Goal: Contribute content

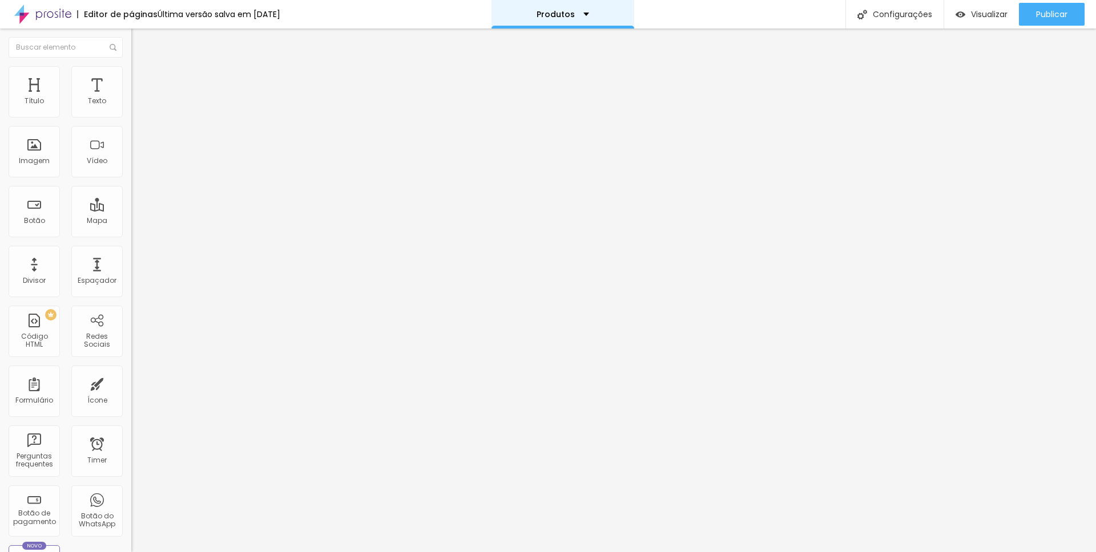
click at [591, 22] on div "Produtos" at bounding box center [562, 14] width 143 height 29
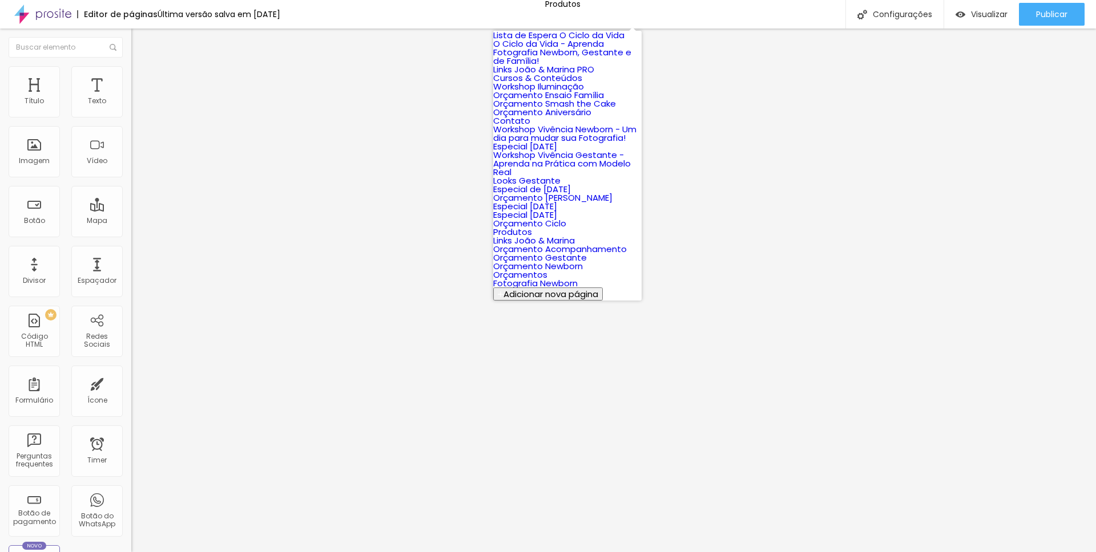
click at [572, 84] on link "Cursos & Conteúdos" at bounding box center [537, 78] width 89 height 12
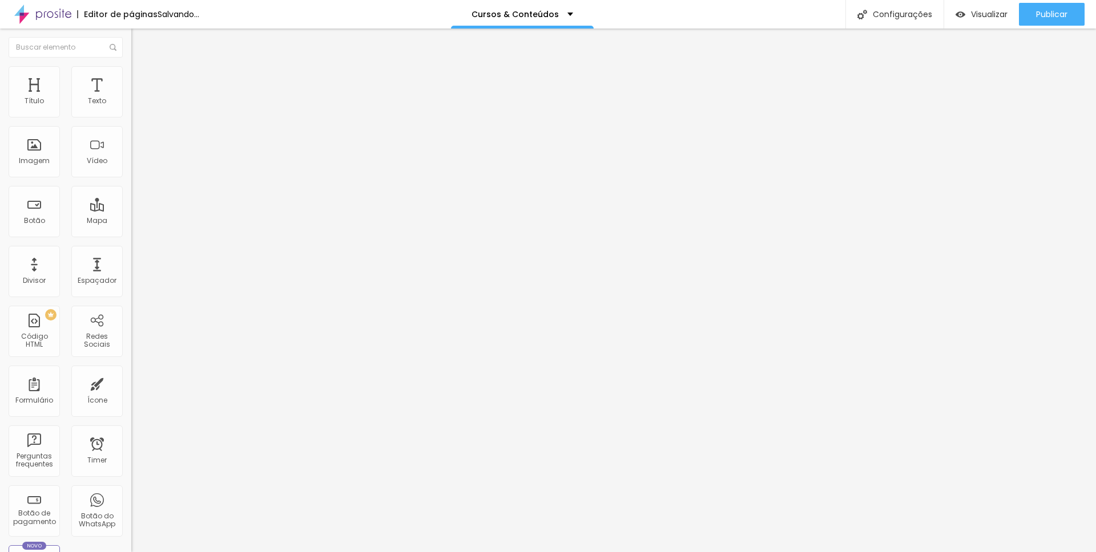
type input "29"
type input "30"
type input "32"
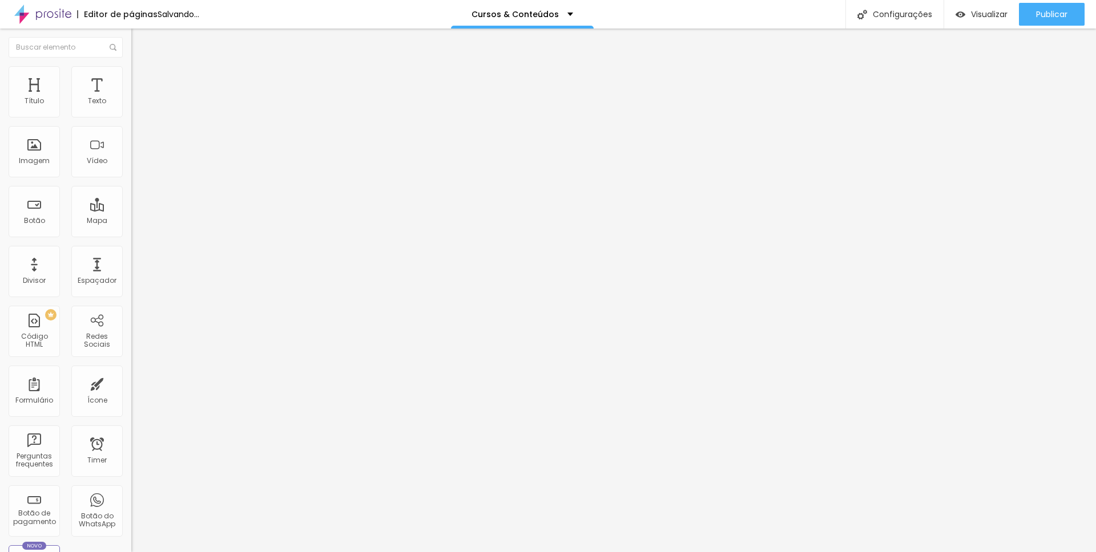
type input "32"
type input "33"
type input "35"
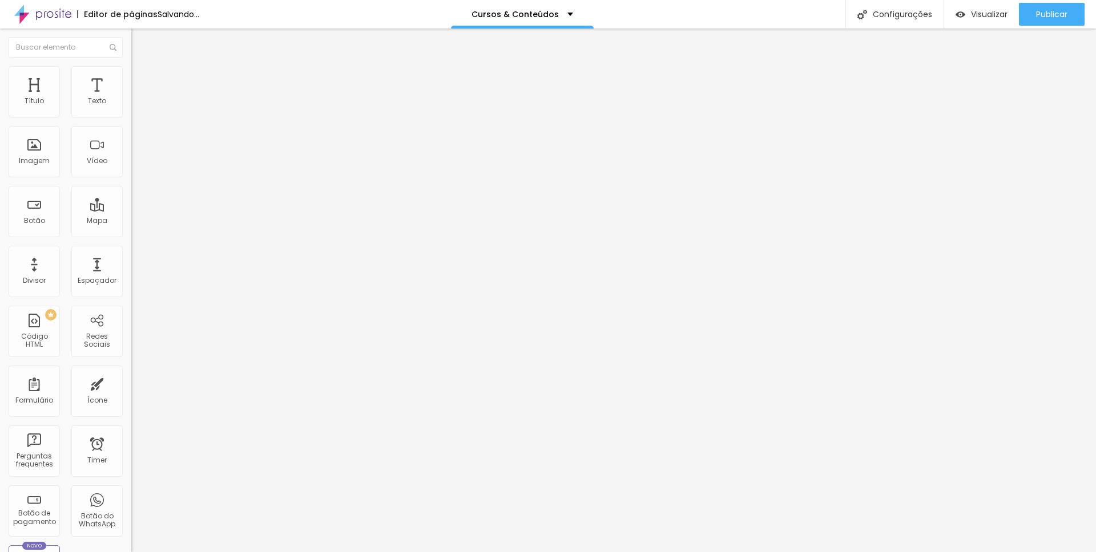
type input "36"
type input "37"
drag, startPoint x: 31, startPoint y: 241, endPoint x: 45, endPoint y: 239, distance: 13.9
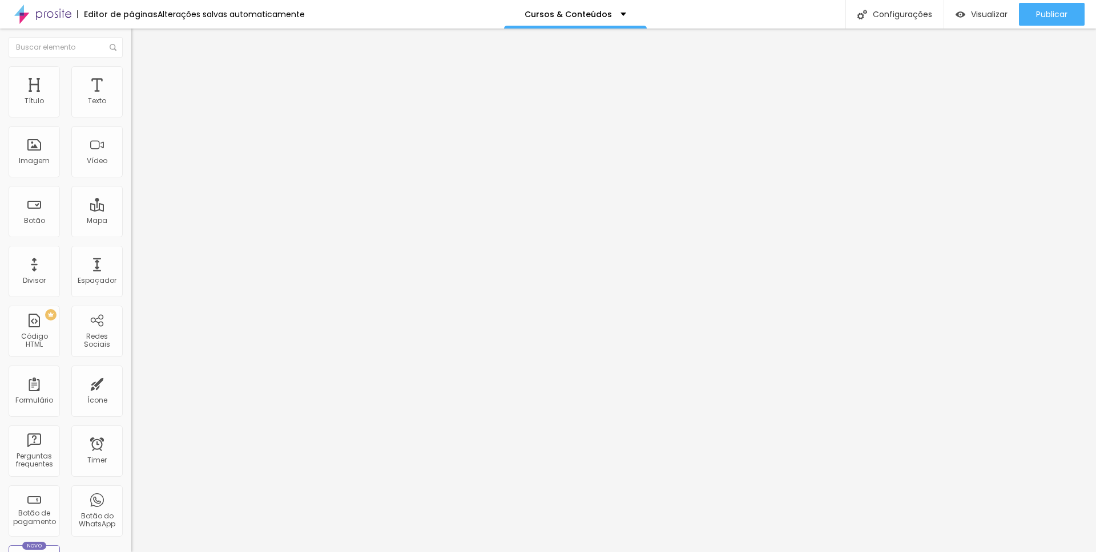
type input "37"
click at [131, 269] on input "range" at bounding box center [168, 273] width 74 height 9
click at [131, 280] on input "20" at bounding box center [155, 286] width 49 height 12
type input "19"
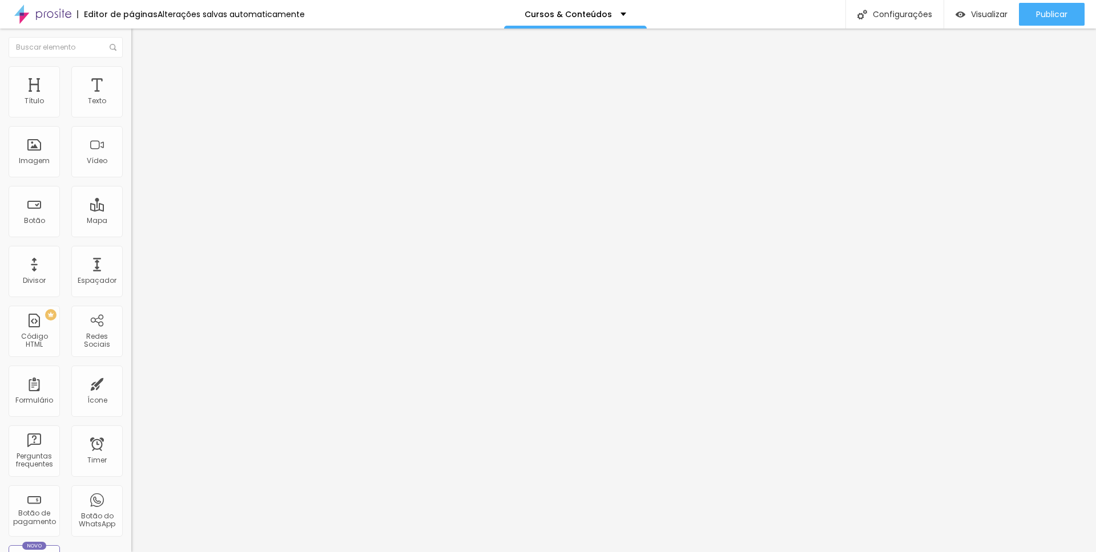
type input "18"
type input "17"
type input "16"
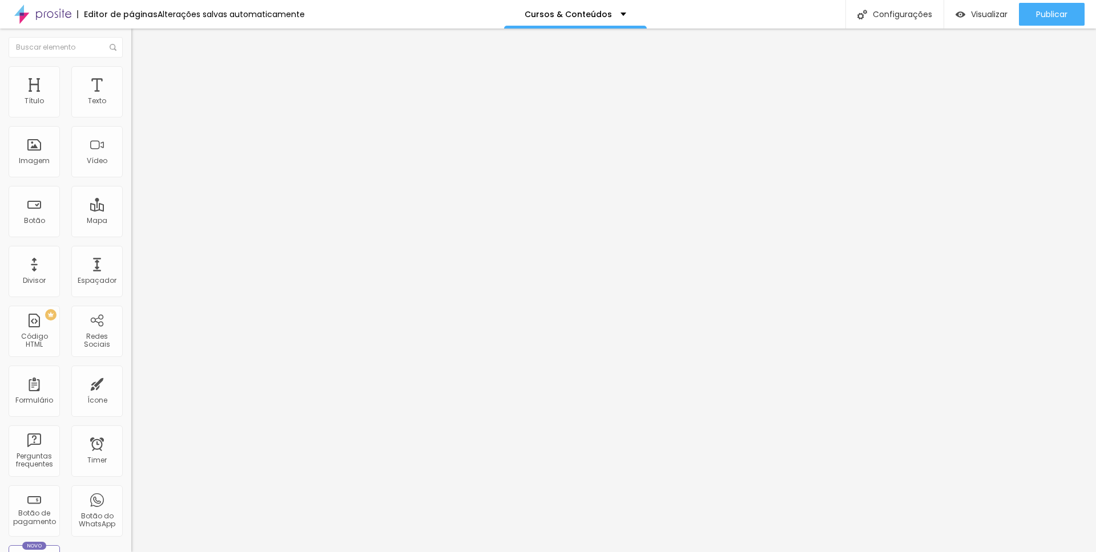
type input "16"
type input "17"
click at [142, 76] on span "Avançado" at bounding box center [161, 74] width 38 height 10
type input "5"
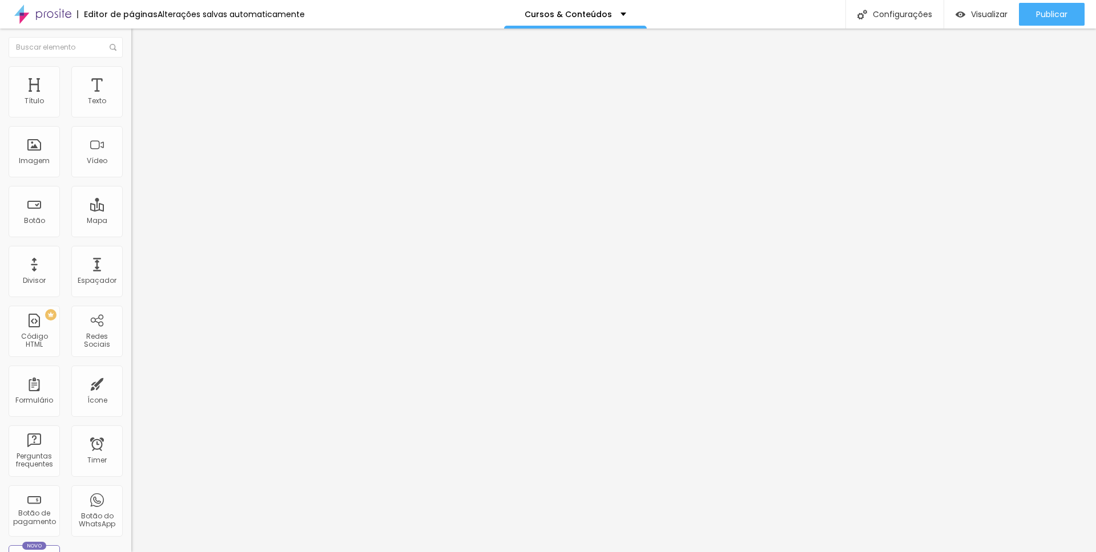
type input "5"
type input "4"
type input "3"
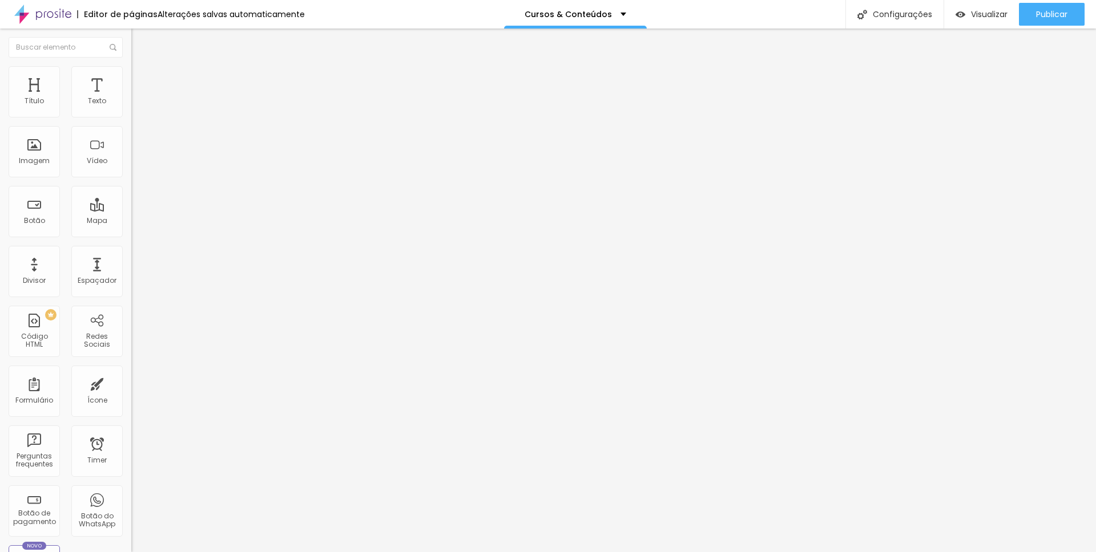
type input "2"
type input "1"
type input "0"
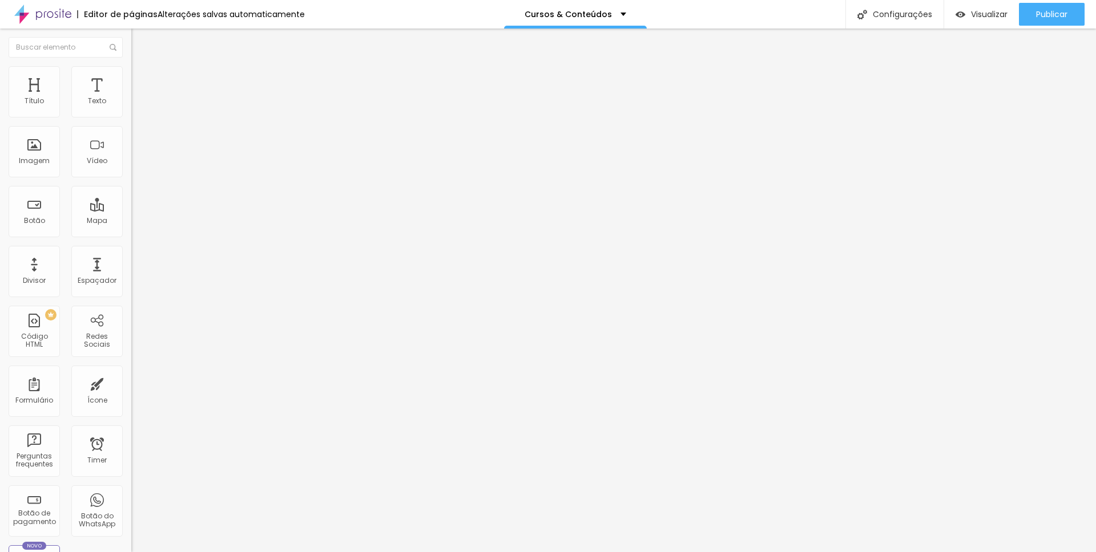
type input "0"
type input "1"
type input "2"
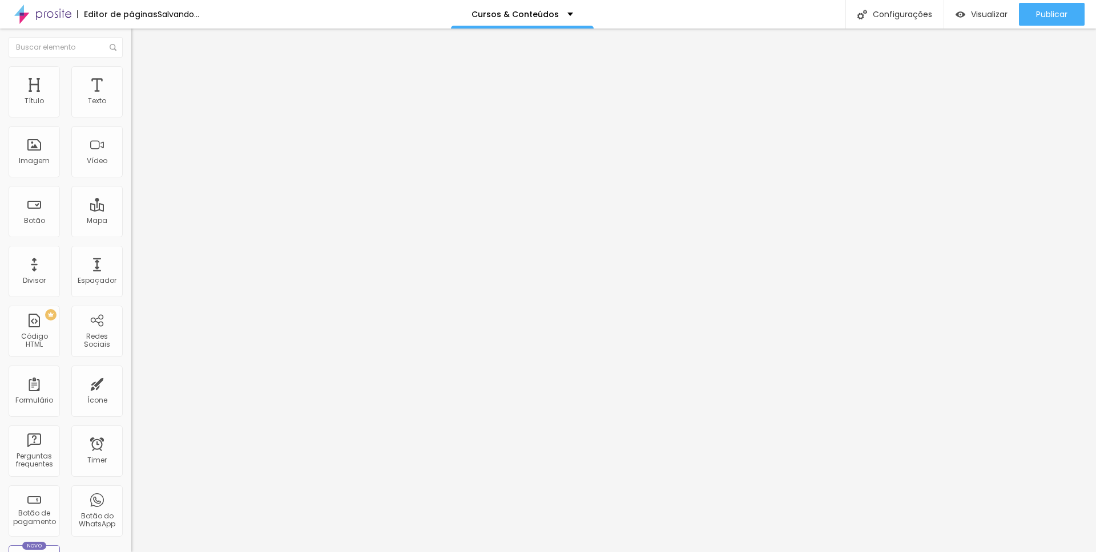
type input "3"
click at [131, 210] on input "range" at bounding box center [168, 214] width 74 height 9
click at [131, 66] on ul "Estilo Avançado" at bounding box center [196, 66] width 131 height 23
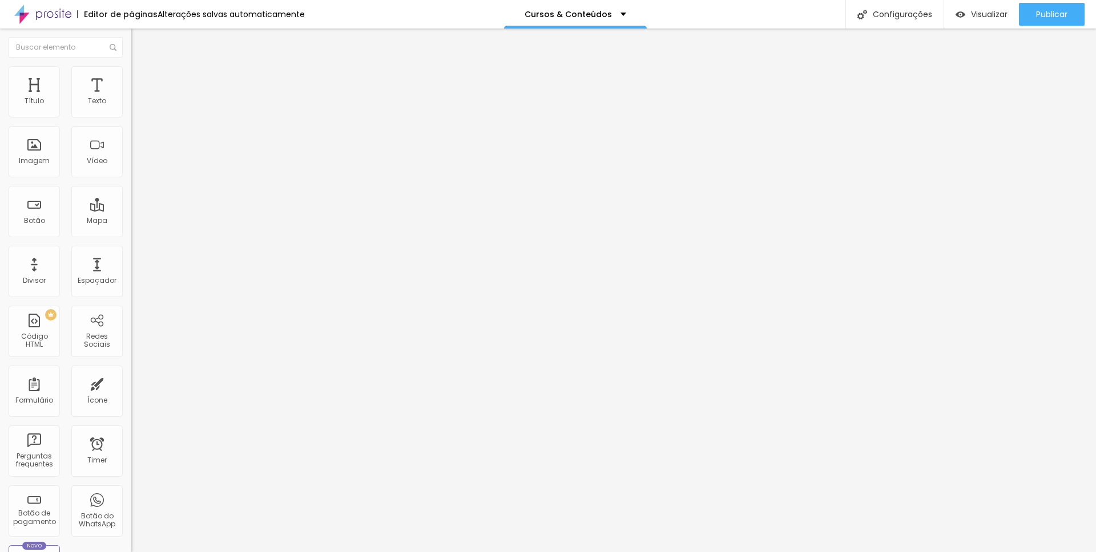
click at [131, 75] on li "Avançado" at bounding box center [196, 71] width 131 height 11
type input "2"
click at [131, 78] on li "Avançado" at bounding box center [196, 71] width 131 height 11
drag, startPoint x: 114, startPoint y: 128, endPoint x: 127, endPoint y: 130, distance: 12.7
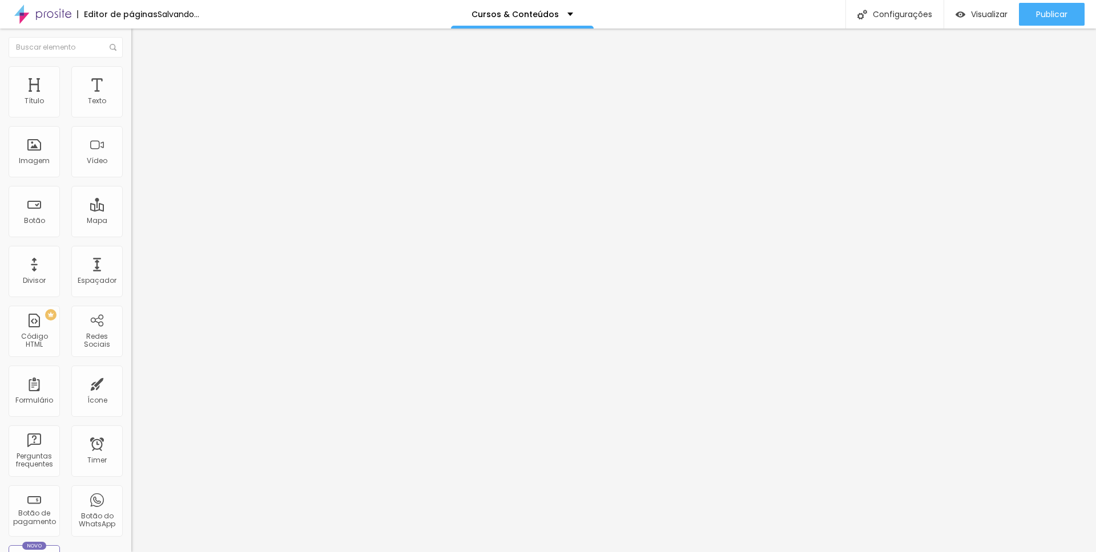
click at [131, 239] on div "10 Espaço de baixo" at bounding box center [196, 320] width 131 height 162
type input "2"
click at [142, 76] on span "Avançado" at bounding box center [161, 74] width 38 height 10
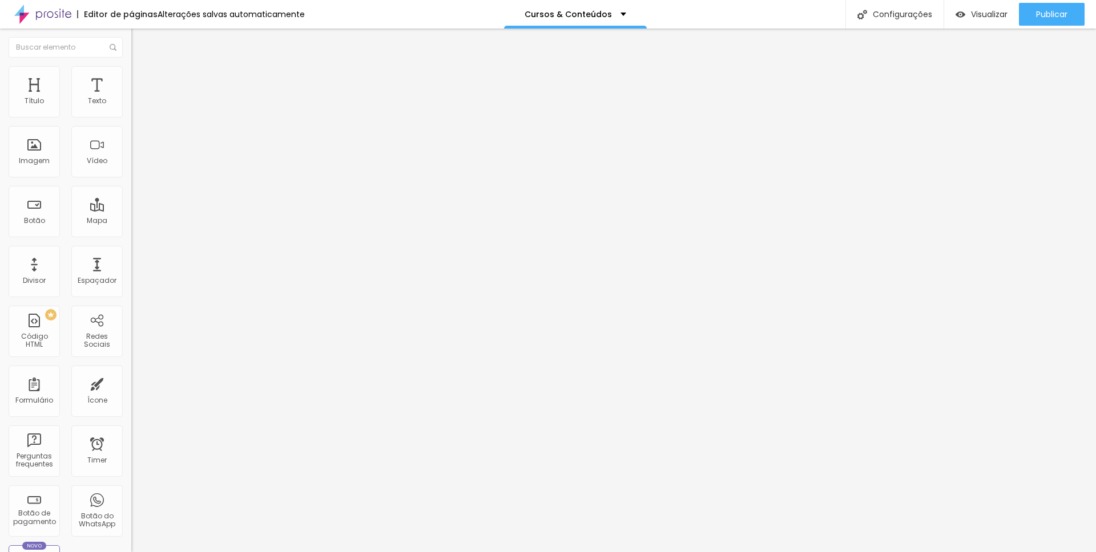
click at [131, 382] on input "10" at bounding box center [155, 388] width 49 height 12
type input "2"
click at [131, 235] on input "[URL][DOMAIN_NAME]" at bounding box center [199, 229] width 137 height 11
paste input "[DOMAIN_NAME][URL]"
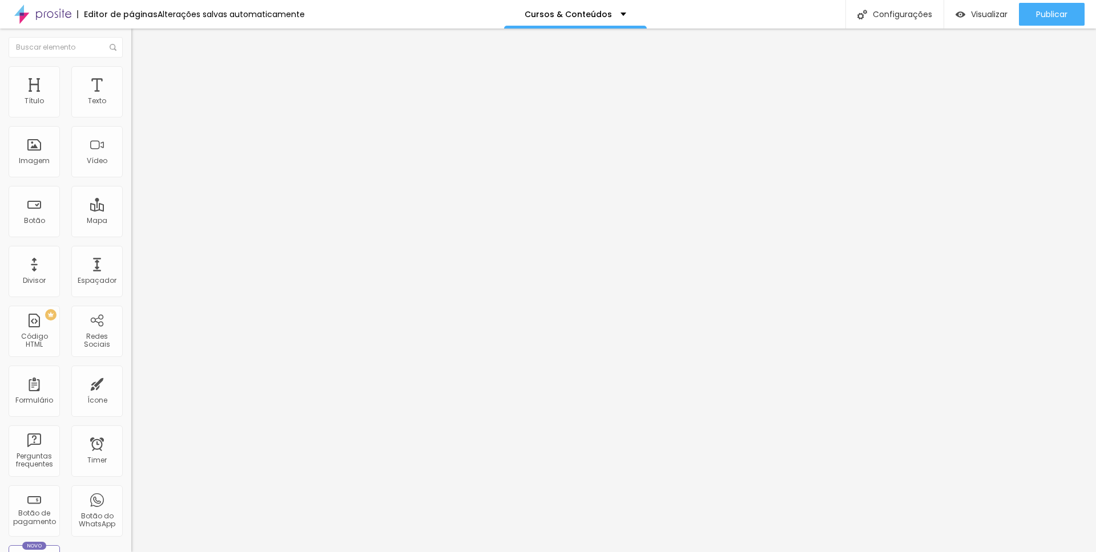
scroll to position [0, 11]
type input "[URL][DOMAIN_NAME]"
click at [131, 231] on input "[URL][DOMAIN_NAME]" at bounding box center [199, 229] width 137 height 11
paste input "[DOMAIN_NAME][URL]"
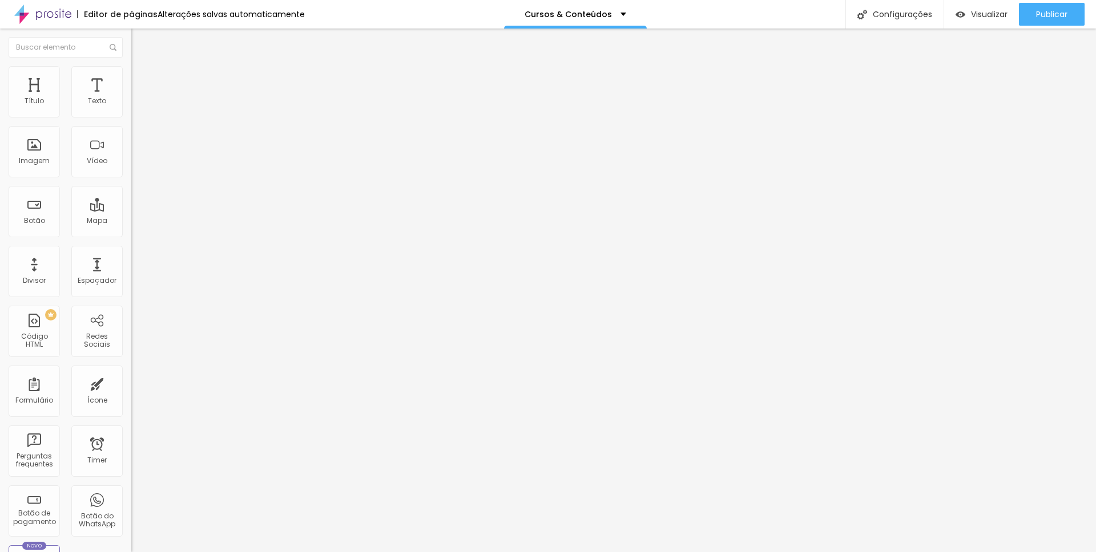
scroll to position [0, 17]
type input "[URL][DOMAIN_NAME]"
click at [131, 235] on input "[URL][DOMAIN_NAME]" at bounding box center [199, 229] width 137 height 11
paste input "[DOMAIN_NAME][URL]"
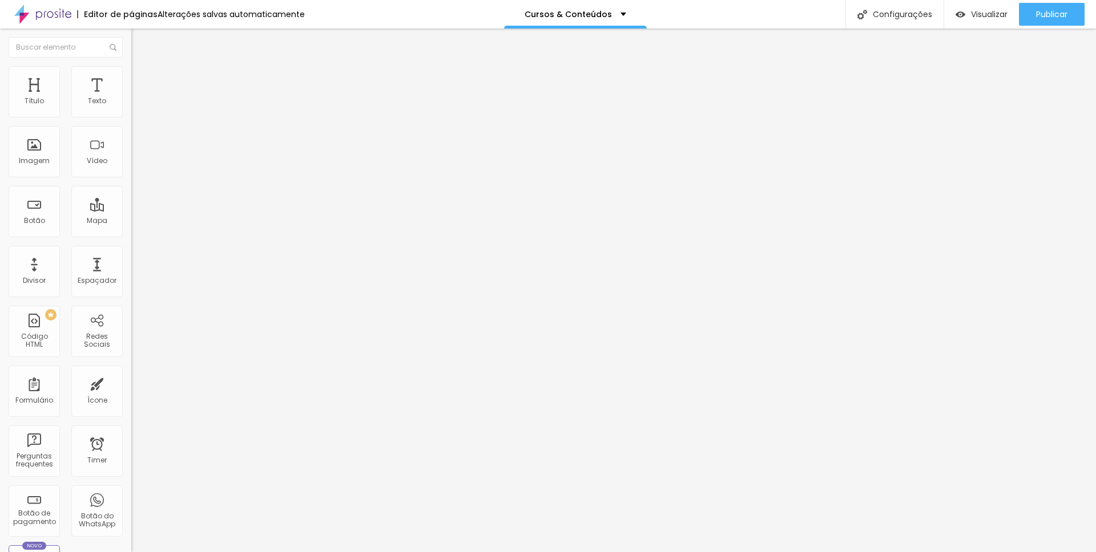
scroll to position [0, 10]
type input "[URL][DOMAIN_NAME]"
click at [1051, 18] on span "Publicar" at bounding box center [1051, 14] width 31 height 9
click at [131, 69] on ul "Estilo Avançado" at bounding box center [196, 66] width 131 height 23
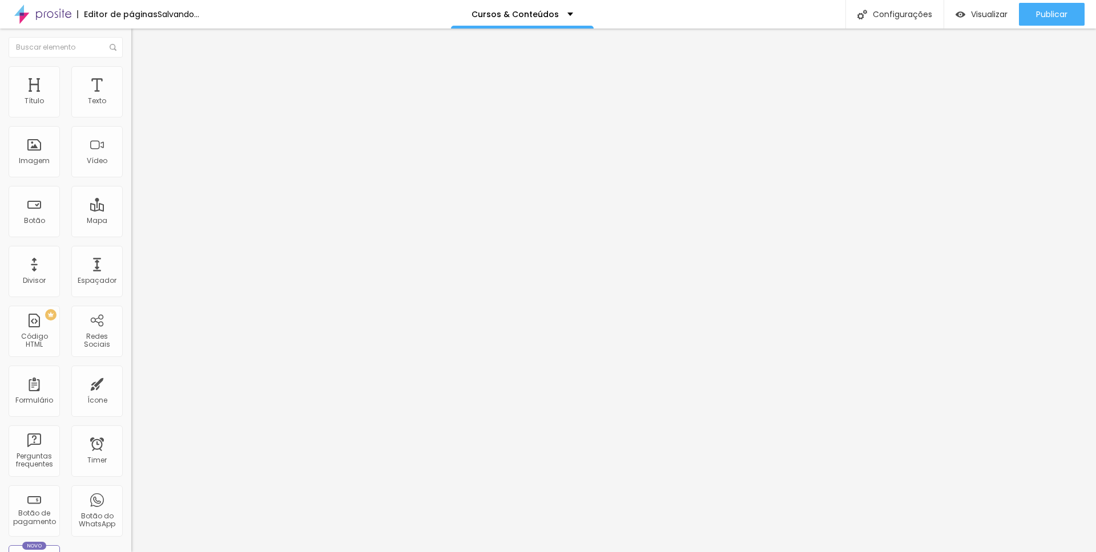
click at [131, 70] on ul "Estilo Avançado" at bounding box center [196, 66] width 131 height 23
click at [131, 73] on li "Avançado" at bounding box center [196, 71] width 131 height 11
click at [131, 74] on li "Avançado" at bounding box center [196, 71] width 131 height 11
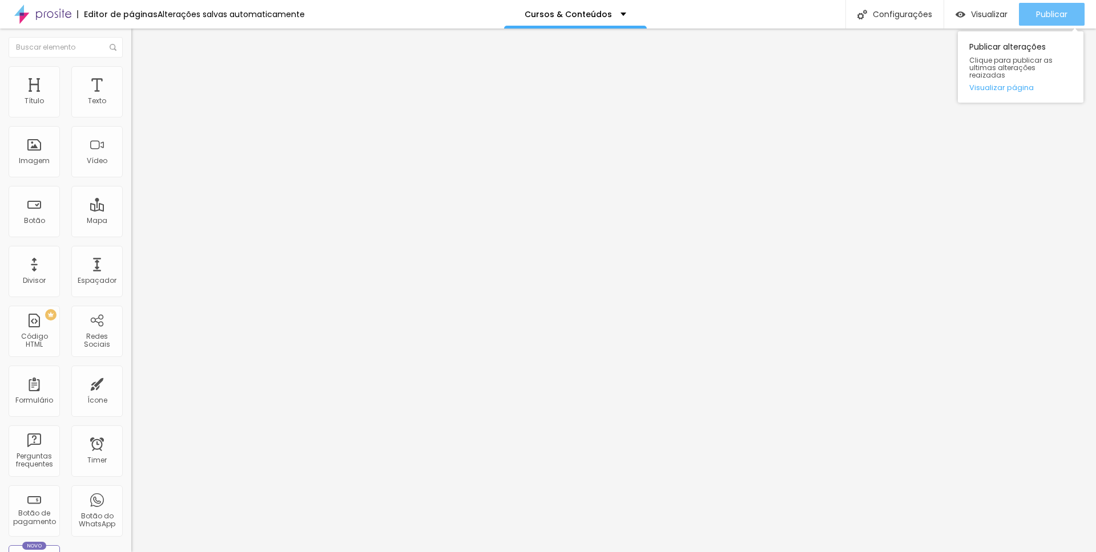
click at [1066, 11] on span "Publicar" at bounding box center [1051, 14] width 31 height 9
click at [131, 229] on input "[URL][DOMAIN_NAME]" at bounding box center [199, 229] width 137 height 11
paste input "[DOMAIN_NAME][URL]"
type input "[URL][DOMAIN_NAME]"
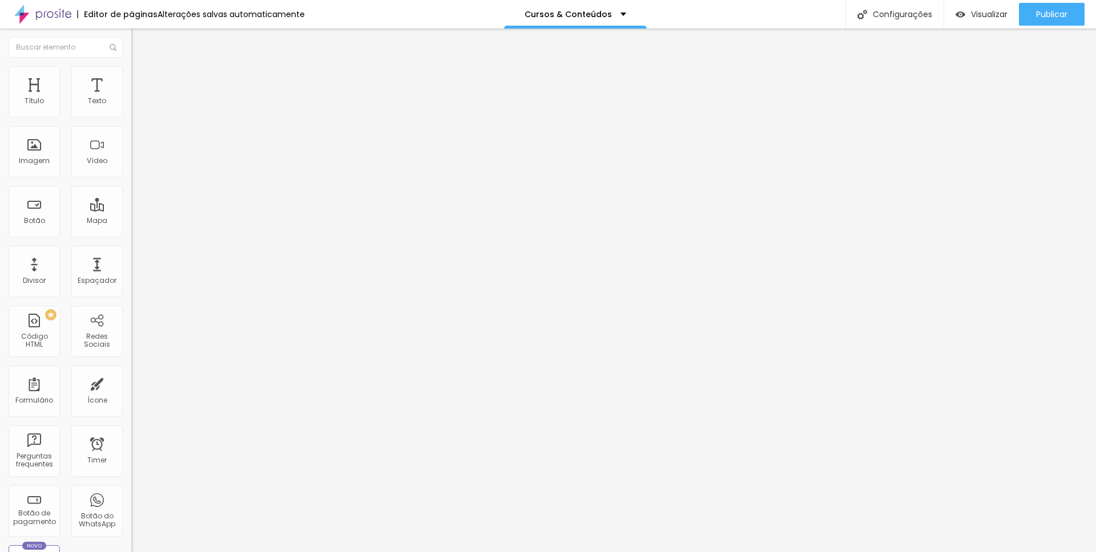
scroll to position [0, 0]
click at [131, 69] on ul "Estilo Avançado" at bounding box center [196, 66] width 131 height 23
click at [131, 69] on li "Avançado" at bounding box center [196, 71] width 131 height 11
click at [131, 65] on img at bounding box center [136, 60] width 10 height 10
type input "0.5"
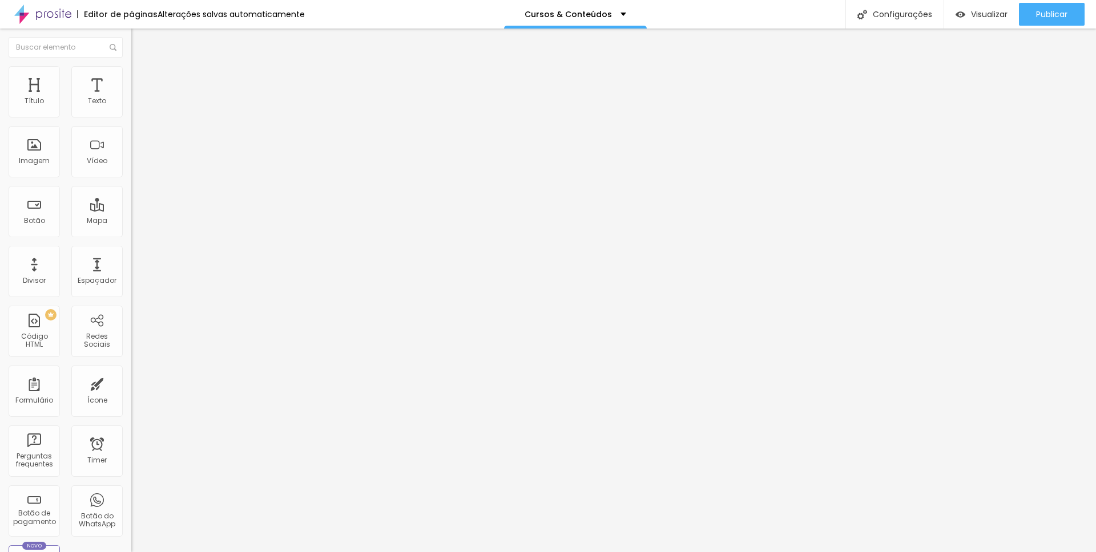
type input "0.5"
type input "0.2"
type input "0"
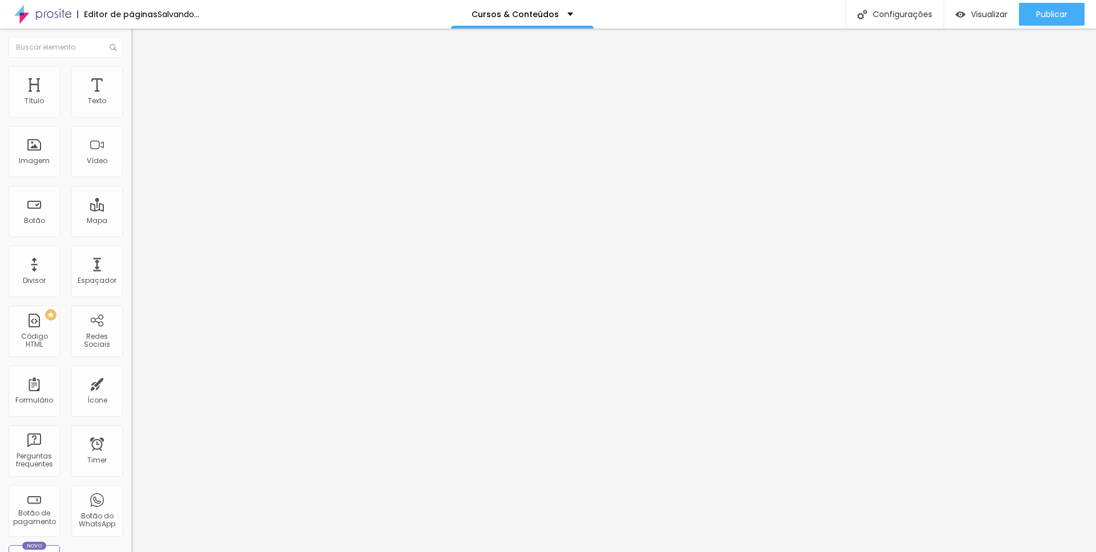
drag, startPoint x: 29, startPoint y: 261, endPoint x: 12, endPoint y: 264, distance: 17.3
type input "0"
click at [131, 431] on input "range" at bounding box center [168, 435] width 74 height 9
type input "16"
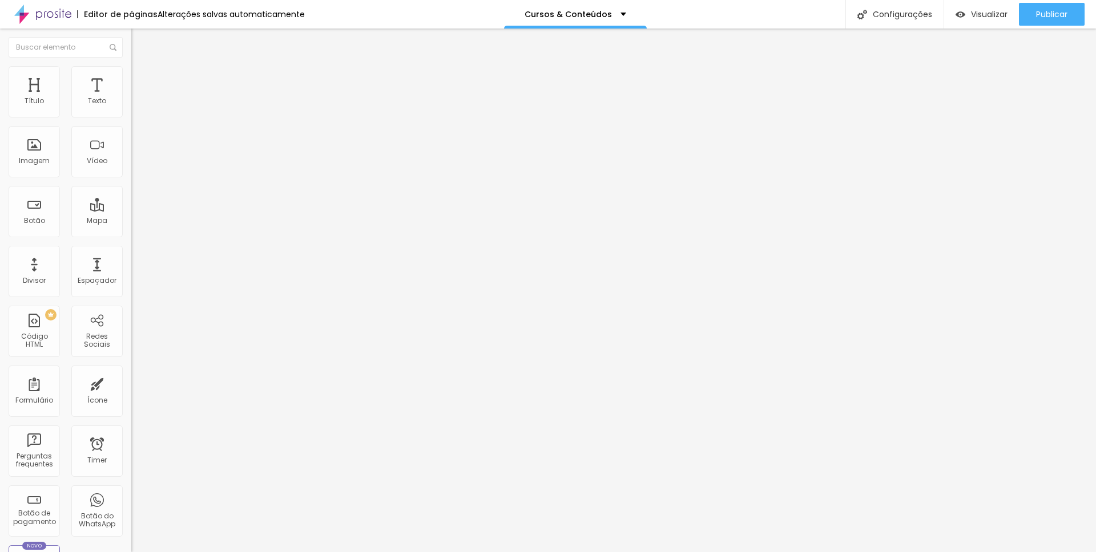
type input "17"
type input "18"
type input "19"
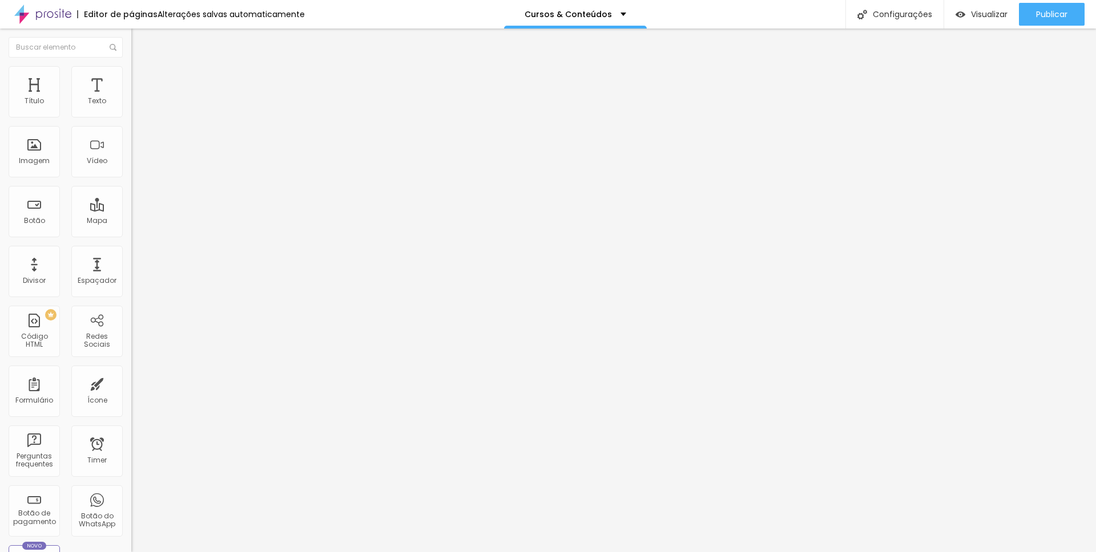
type input "19"
type input "20"
type input "19"
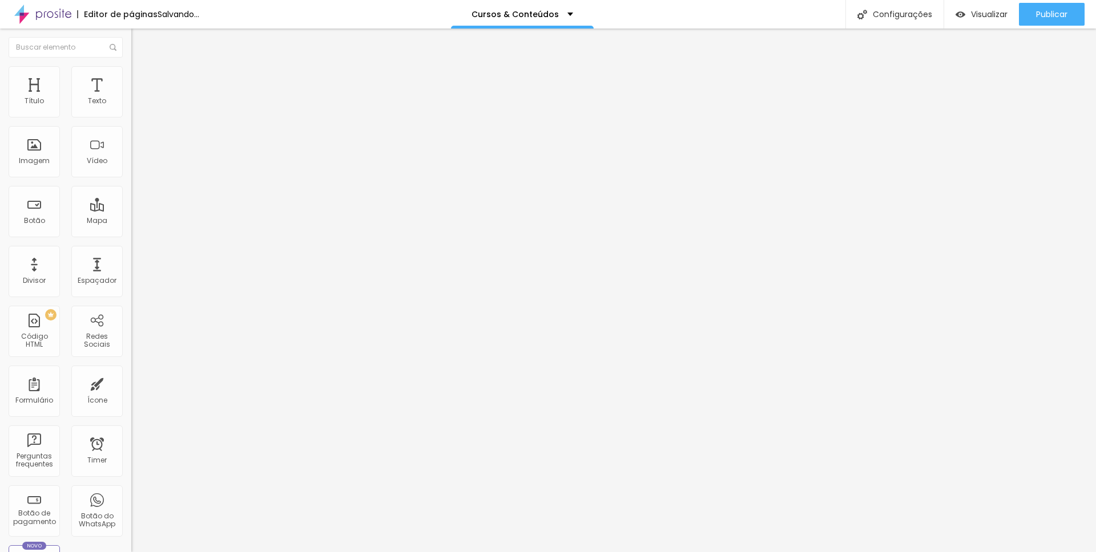
type input "18"
type input "17"
type input "16"
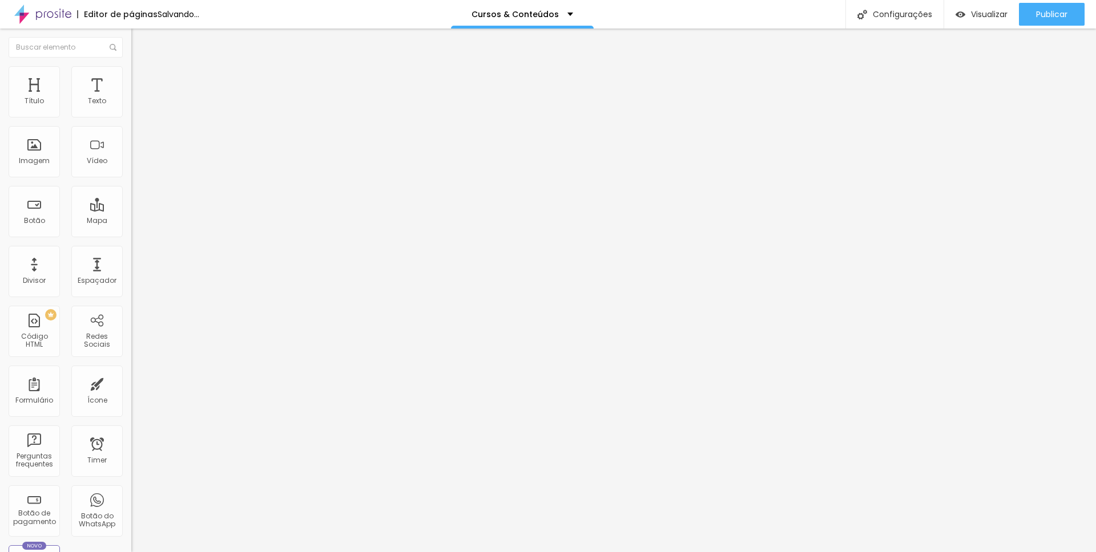
type input "16"
click at [131, 269] on input "range" at bounding box center [168, 273] width 74 height 9
click at [131, 98] on span "Trocar imagem" at bounding box center [162, 93] width 62 height 10
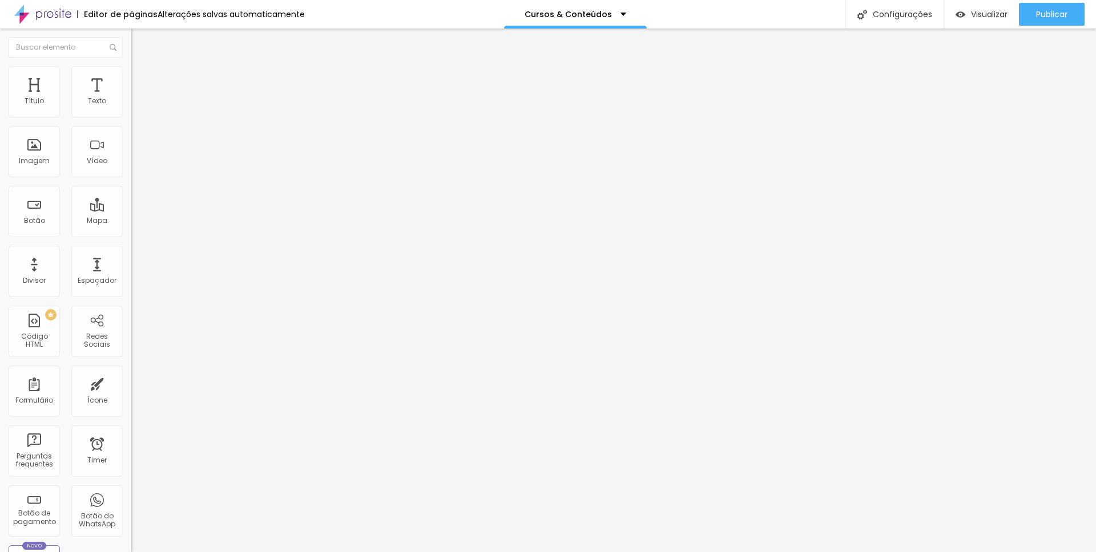
click at [131, 179] on span "Original" at bounding box center [144, 174] width 27 height 10
click at [131, 192] on span "Padrão" at bounding box center [144, 188] width 26 height 10
click at [131, 203] on span "Quadrado" at bounding box center [149, 198] width 37 height 10
click at [131, 185] on span "Cinema" at bounding box center [145, 181] width 29 height 10
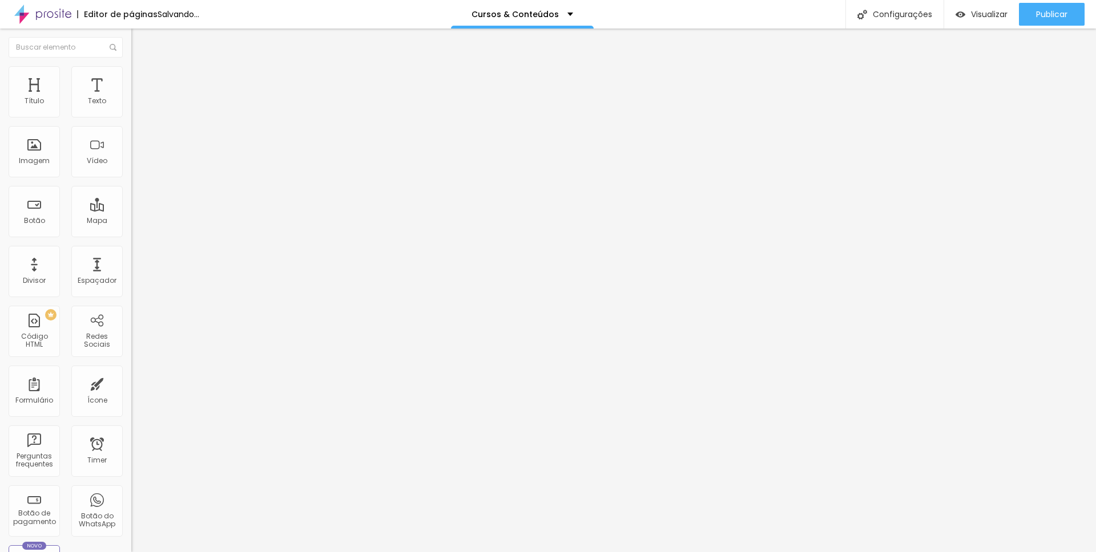
click at [131, 210] on span "Original" at bounding box center [144, 205] width 27 height 10
click at [131, 98] on span "Trocar imagem" at bounding box center [162, 93] width 62 height 10
drag, startPoint x: 95, startPoint y: 243, endPoint x: 87, endPoint y: 243, distance: 8.6
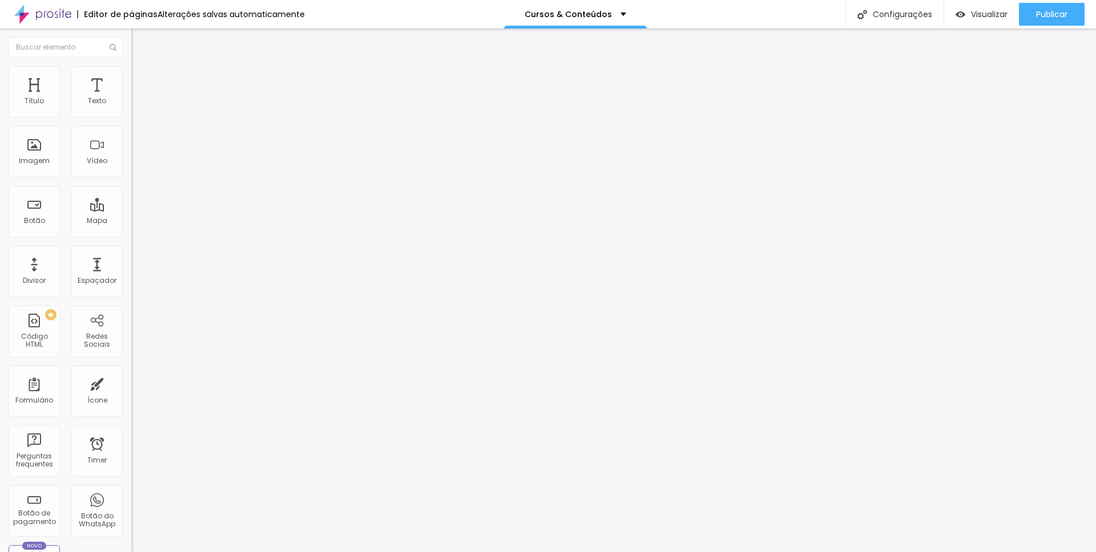
click at [131, 269] on div at bounding box center [196, 274] width 131 height 10
type input "91"
type input "90"
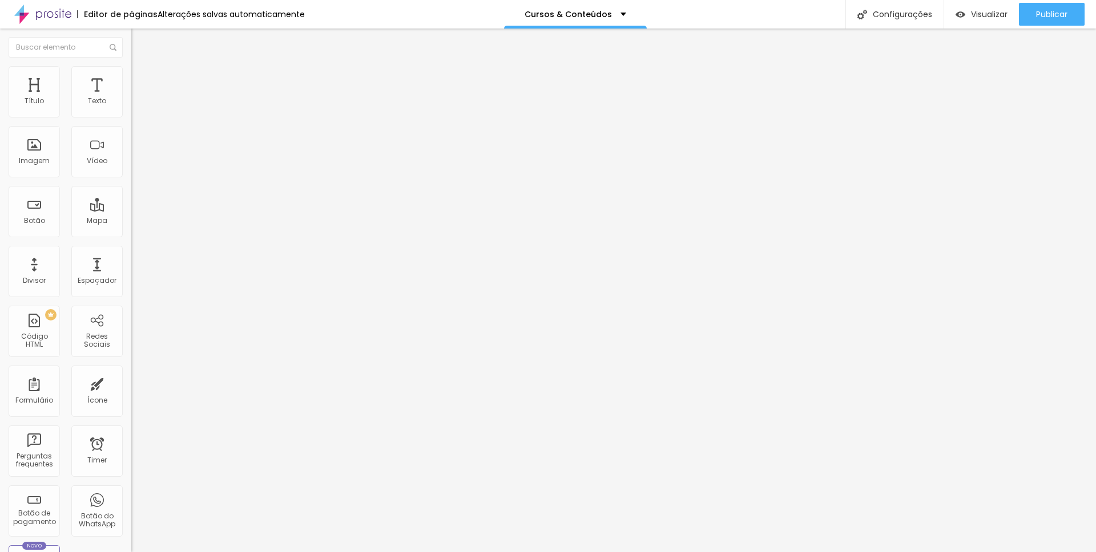
type input "89"
type input "88"
type input "87"
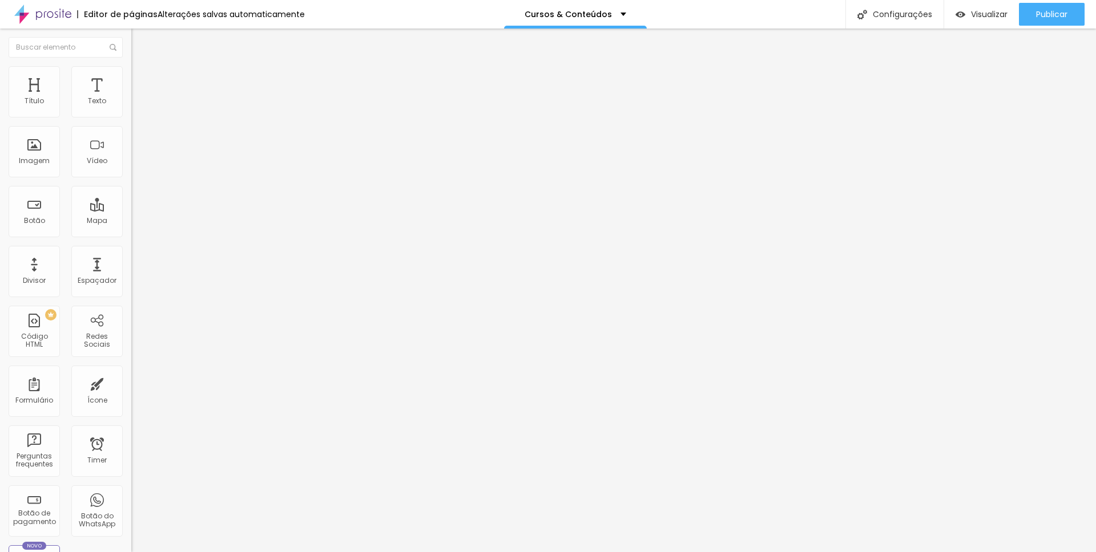
type input "87"
type input "86"
type input "84"
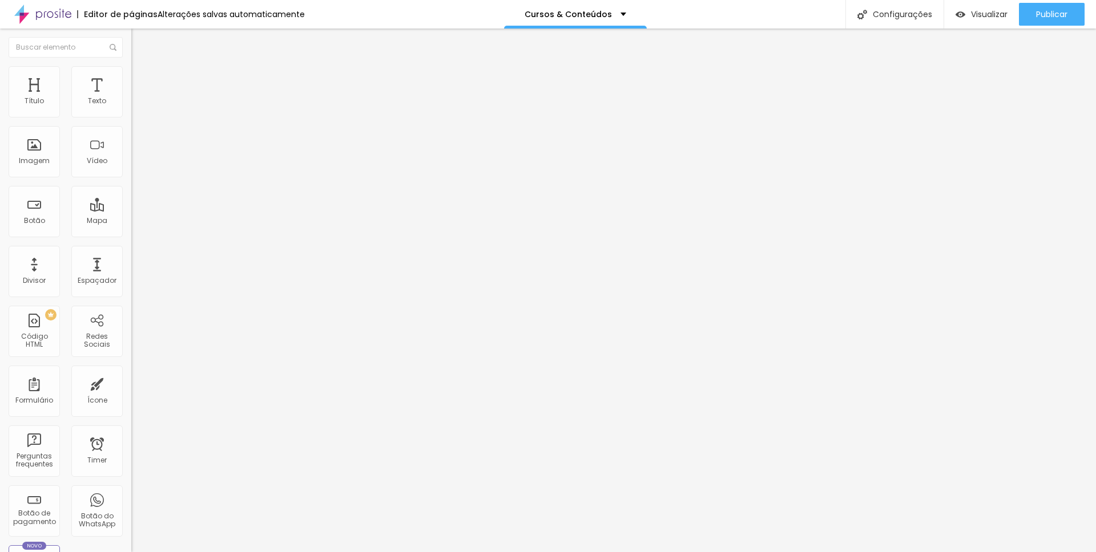
type input "83"
type input "82"
type input "81"
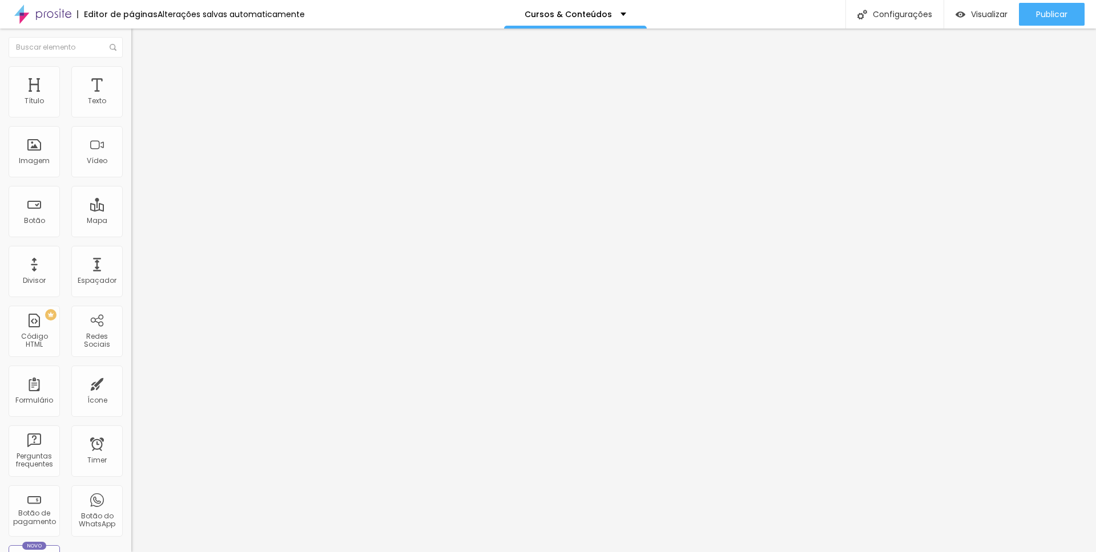
type input "81"
type input "78"
type input "76"
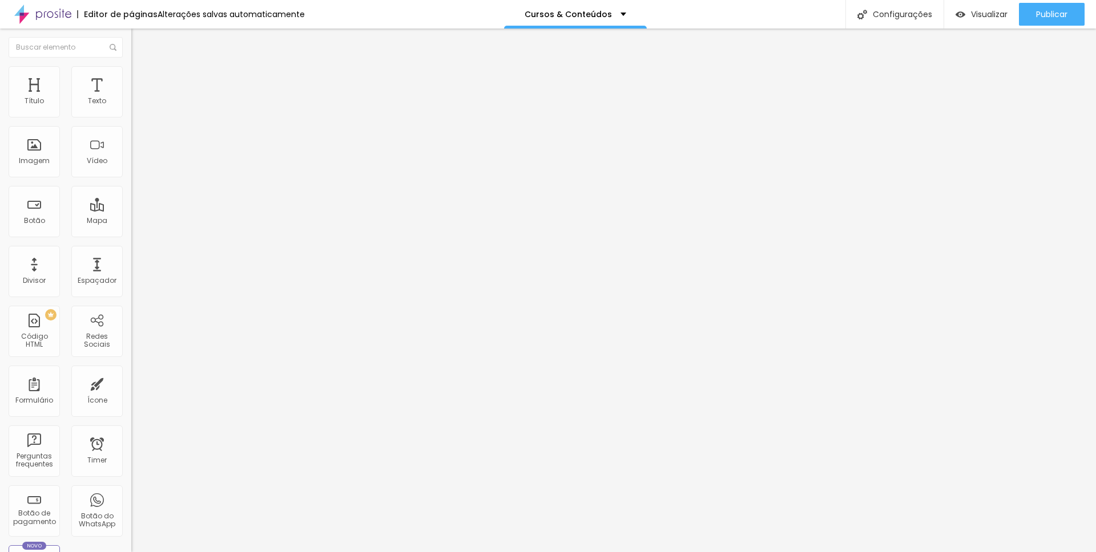
type input "75"
type input "74"
type input "75"
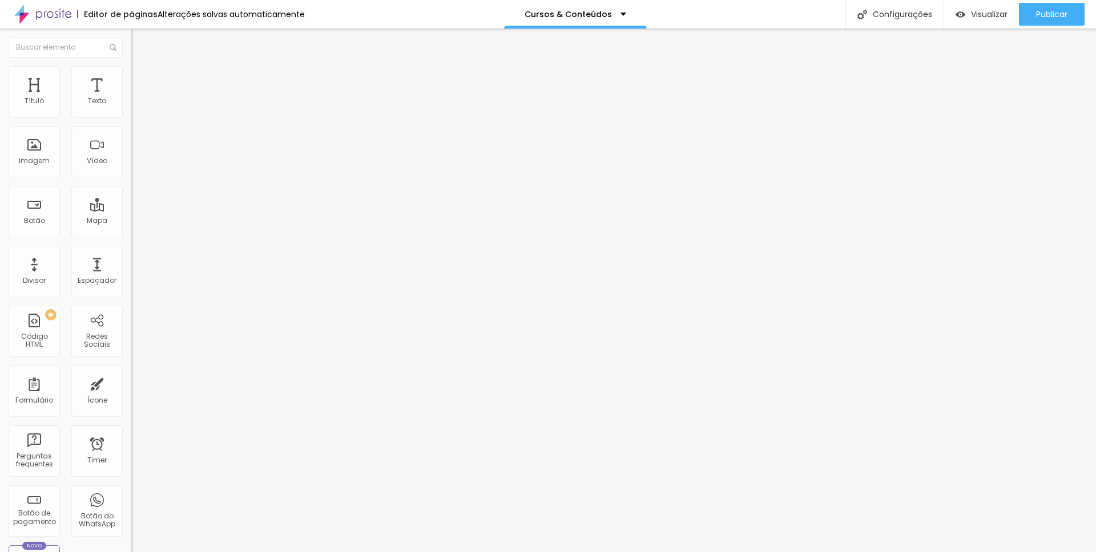
type input "75"
type input "76"
type input "77"
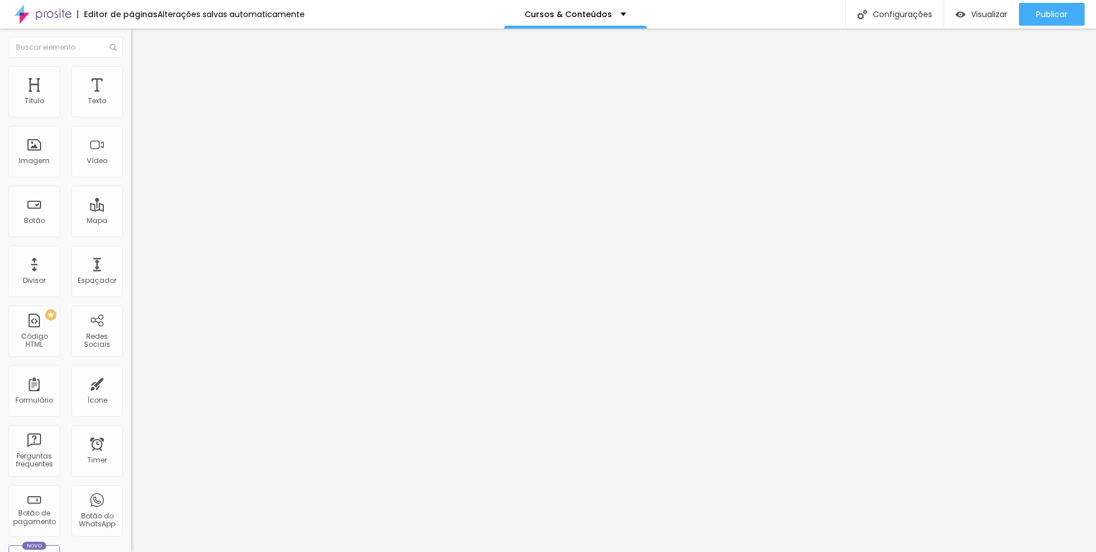
type input "78"
type input "79"
type input "80"
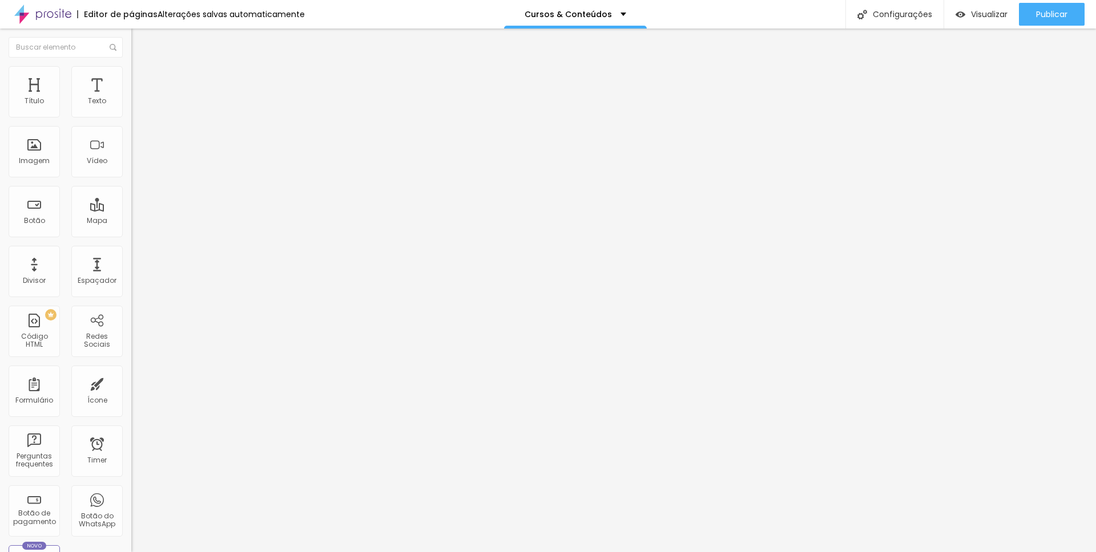
type input "80"
type input "81"
type input "82"
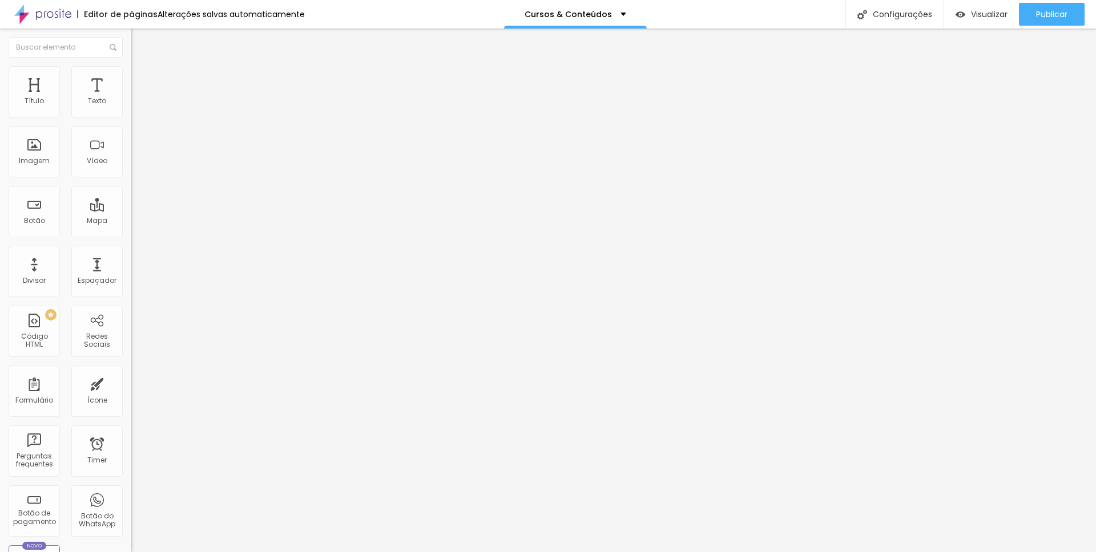
type input "83"
type input "84"
type input "83"
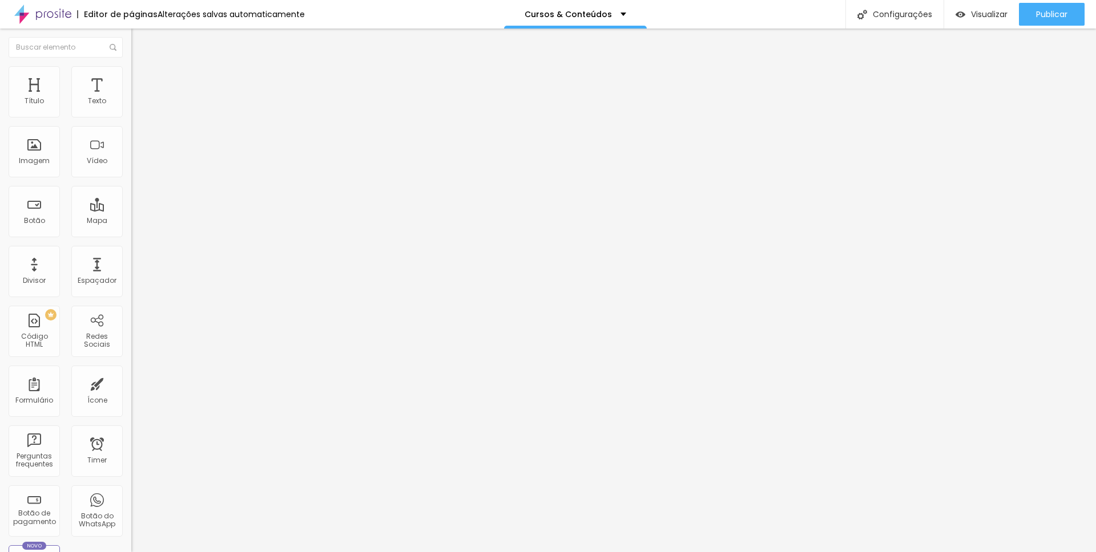
type input "83"
type input "82"
type input "81"
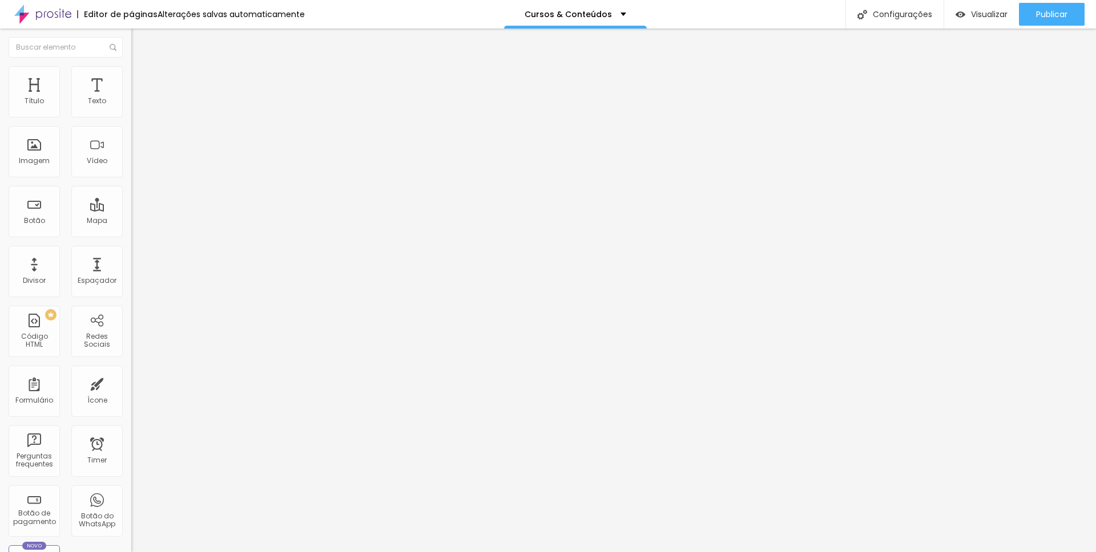
type input "80"
type input "79"
type input "77"
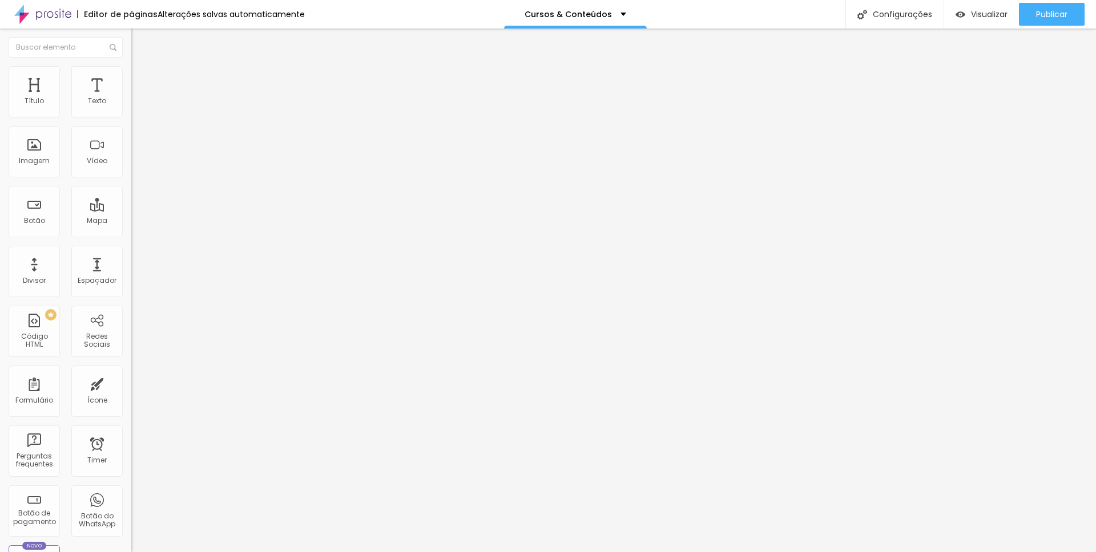
type input "77"
type input "75"
type input "74"
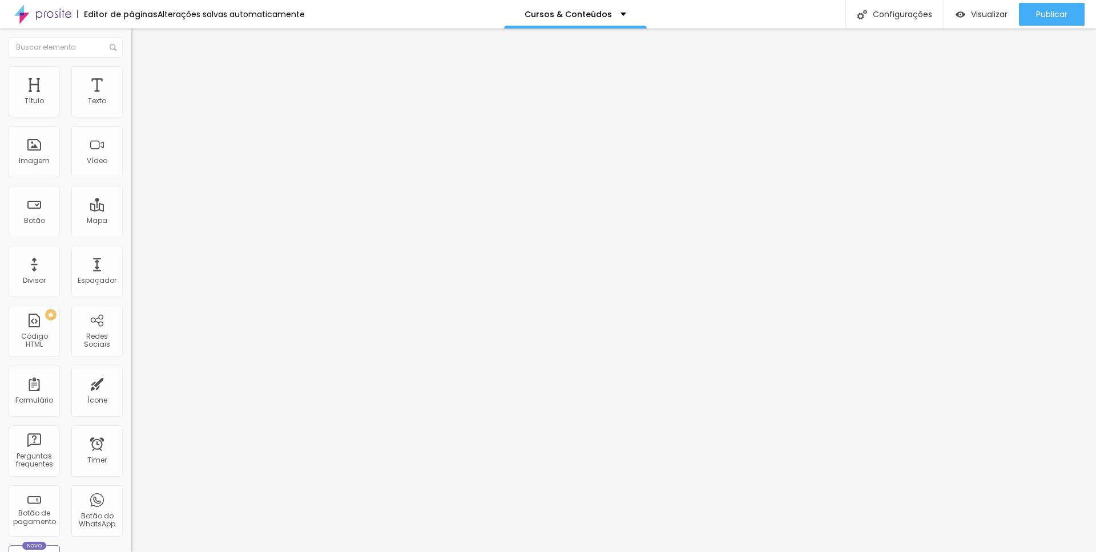
type input "73"
type input "72"
type input "71"
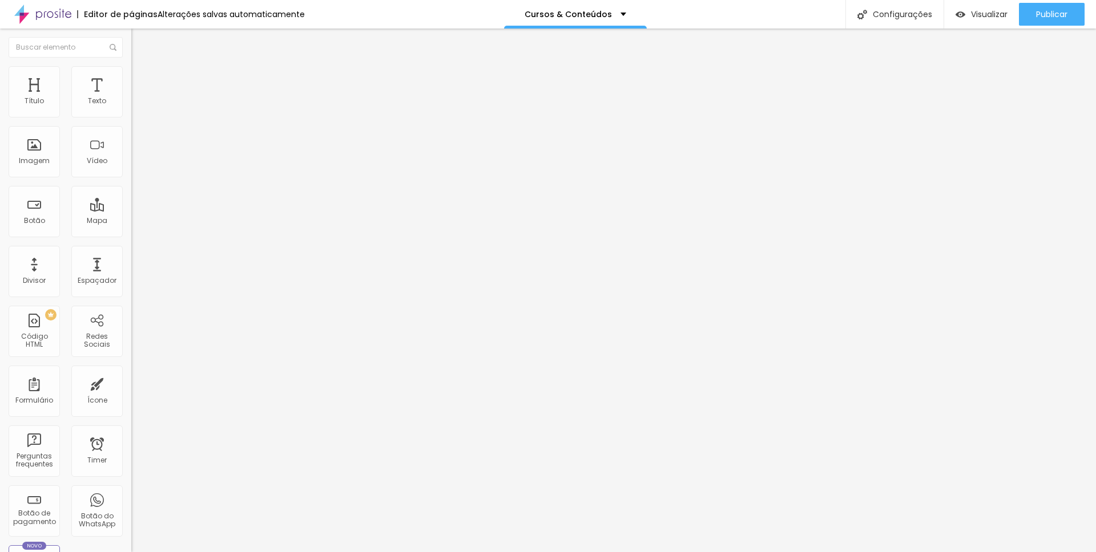
type input "71"
type input "69"
type input "68"
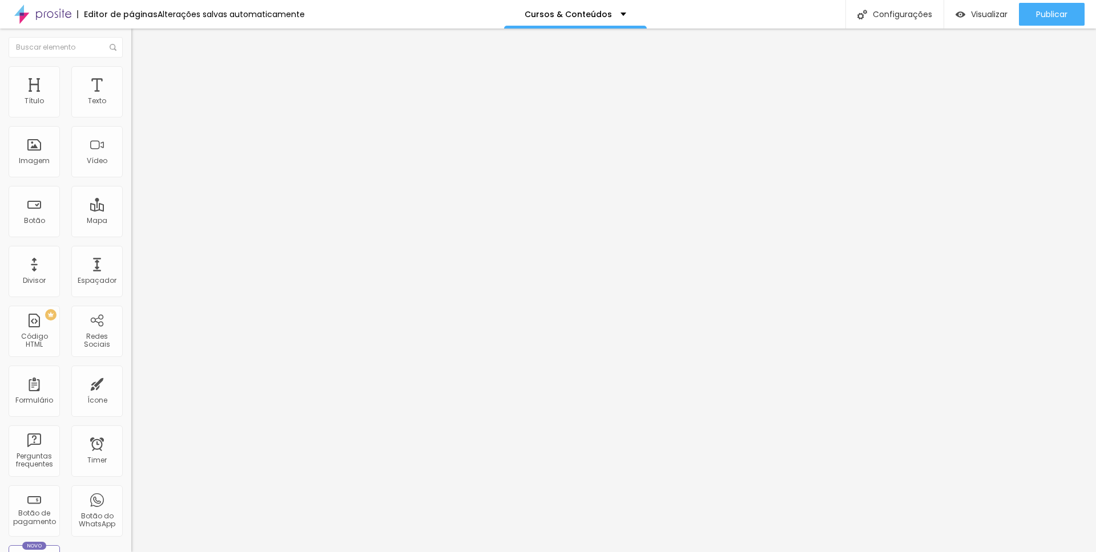
type input "65"
type input "64"
type input "63"
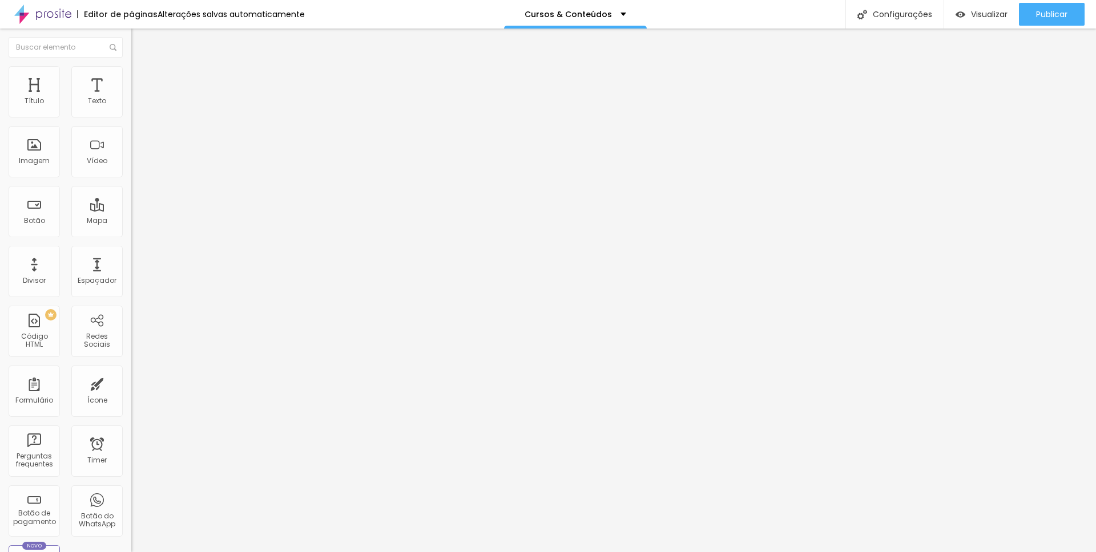
type input "63"
type input "62"
type input "61"
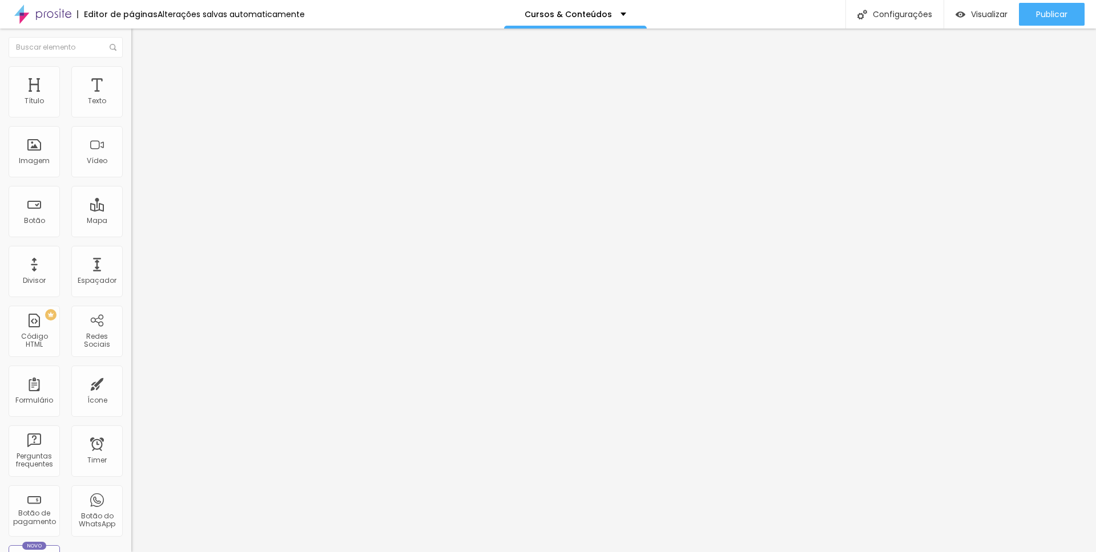
type input "60"
type input "59"
type input "58"
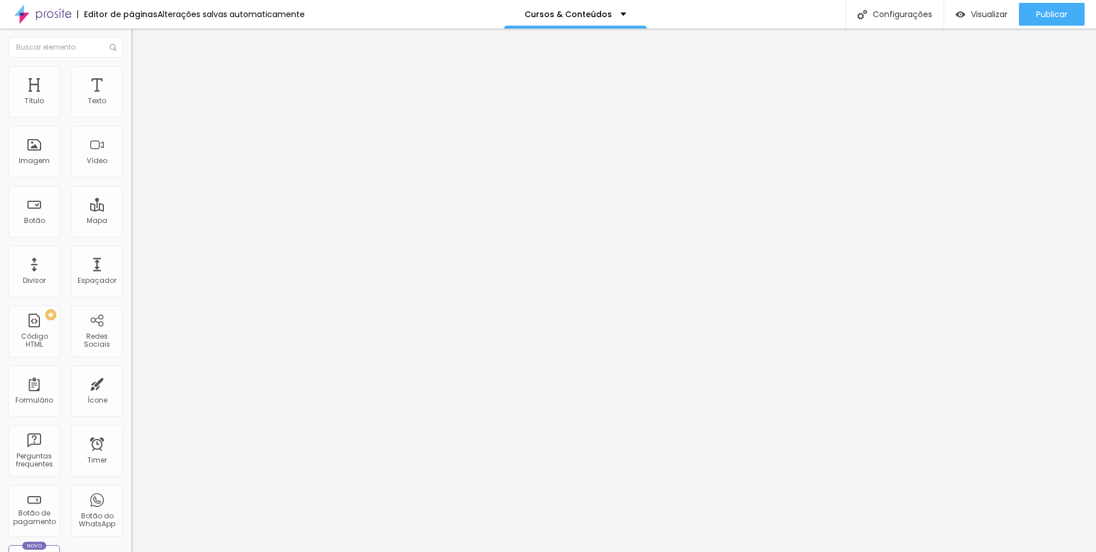
type input "58"
type input "55"
type input "54"
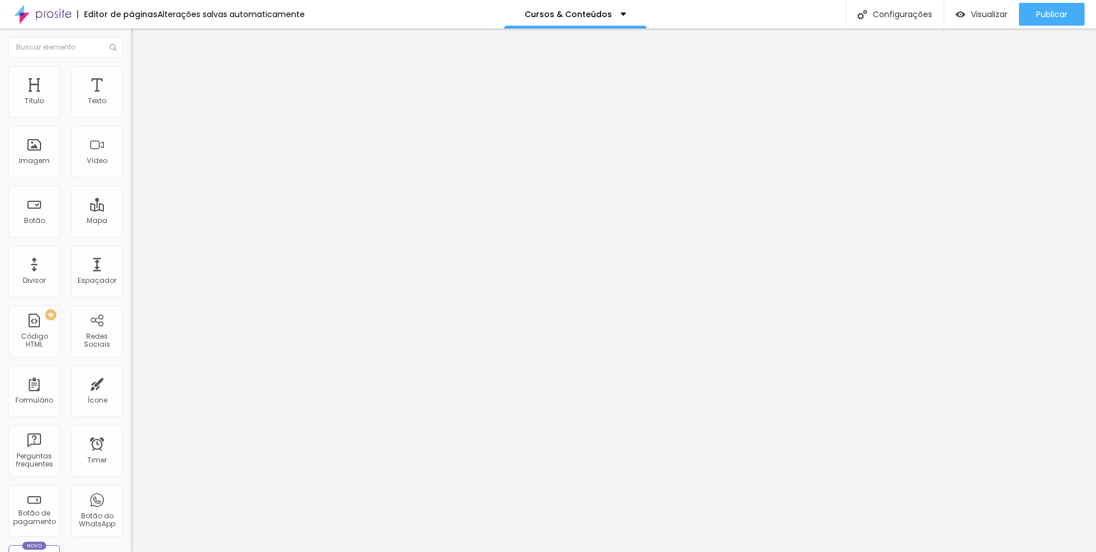
type input "53"
type input "52"
type input "51"
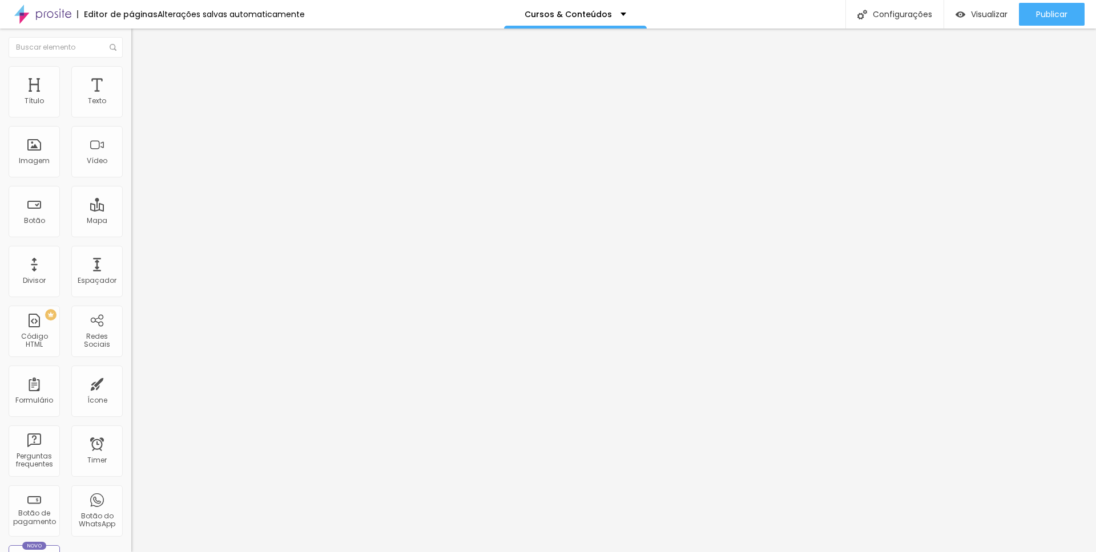
type input "51"
type input "50"
type input "49"
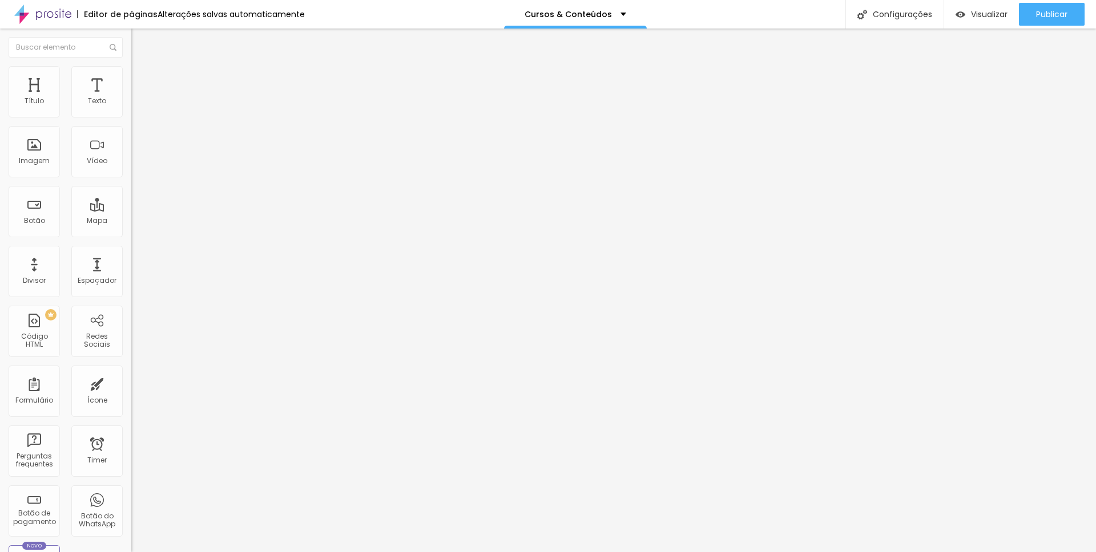
type input "48"
type input "45"
type input "44"
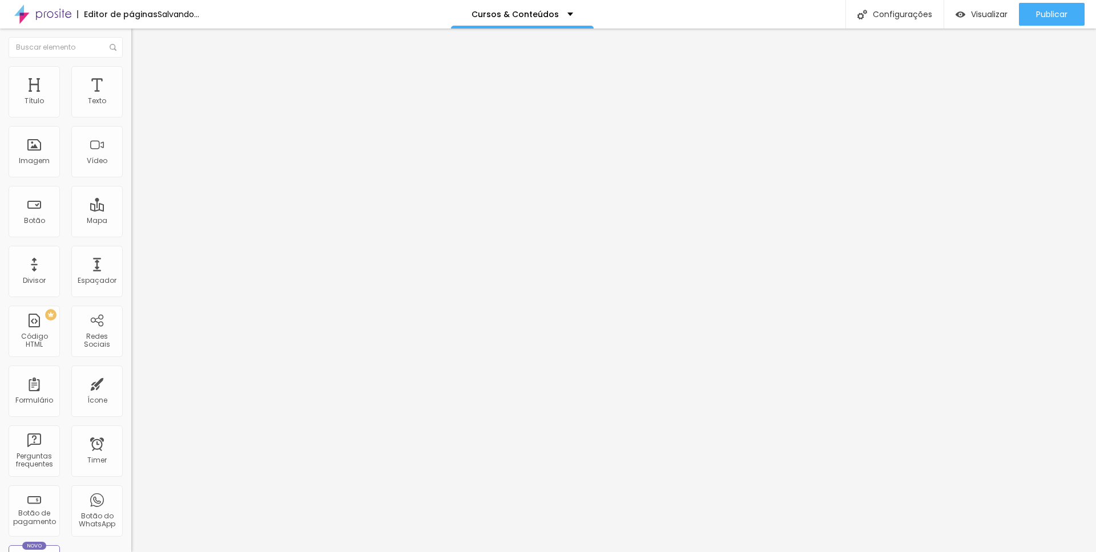
type input "44"
type input "45"
type input "46"
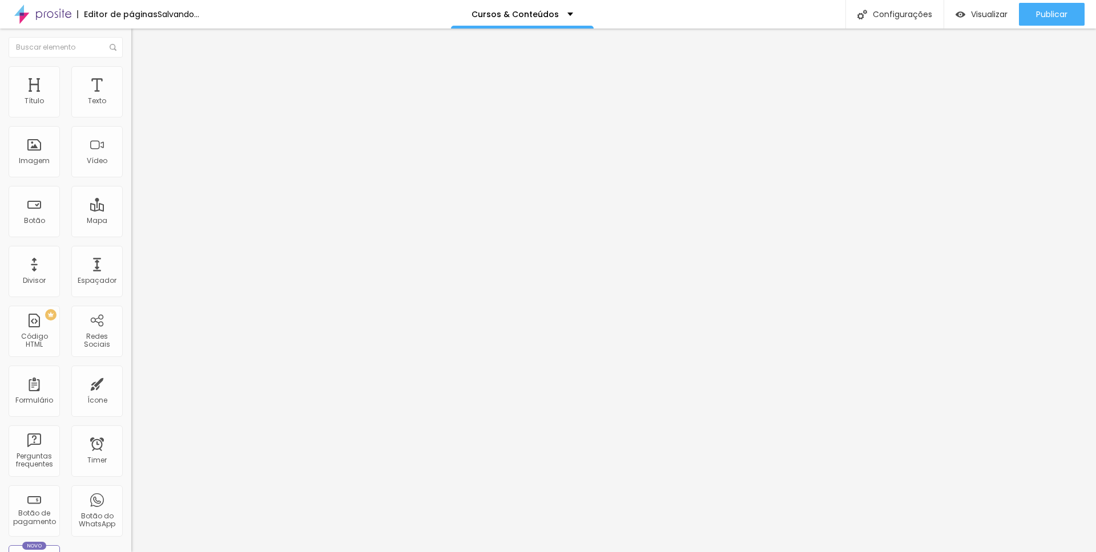
type input "47"
type input "48"
type input "49"
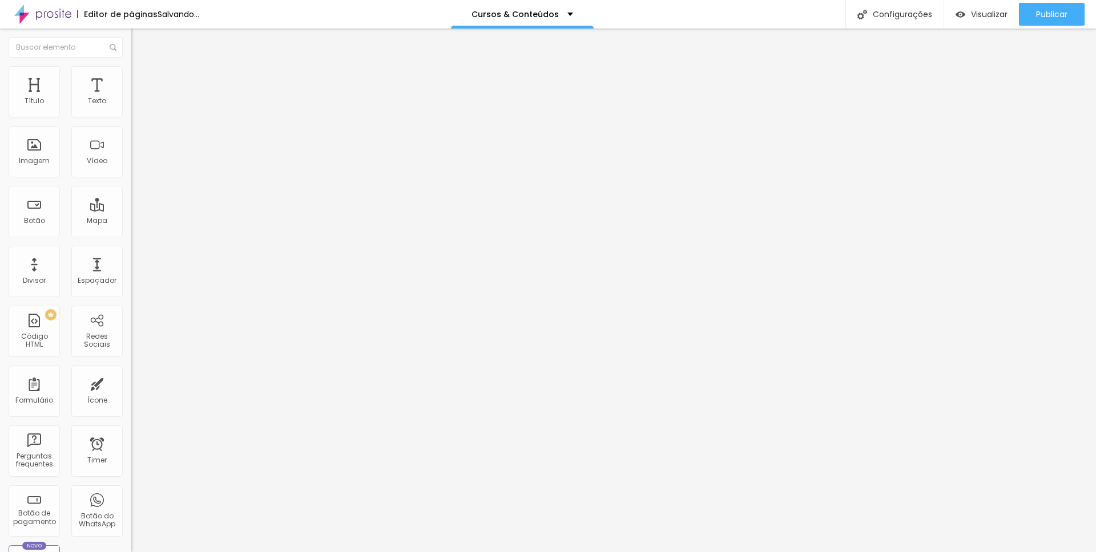
drag, startPoint x: 89, startPoint y: 241, endPoint x: 68, endPoint y: 237, distance: 21.0
click at [131, 269] on input "range" at bounding box center [168, 273] width 74 height 9
drag, startPoint x: 82, startPoint y: 76, endPoint x: 75, endPoint y: 78, distance: 7.6
click at [131, 78] on ul "Conteúdo Estilo Avançado" at bounding box center [196, 72] width 131 height 34
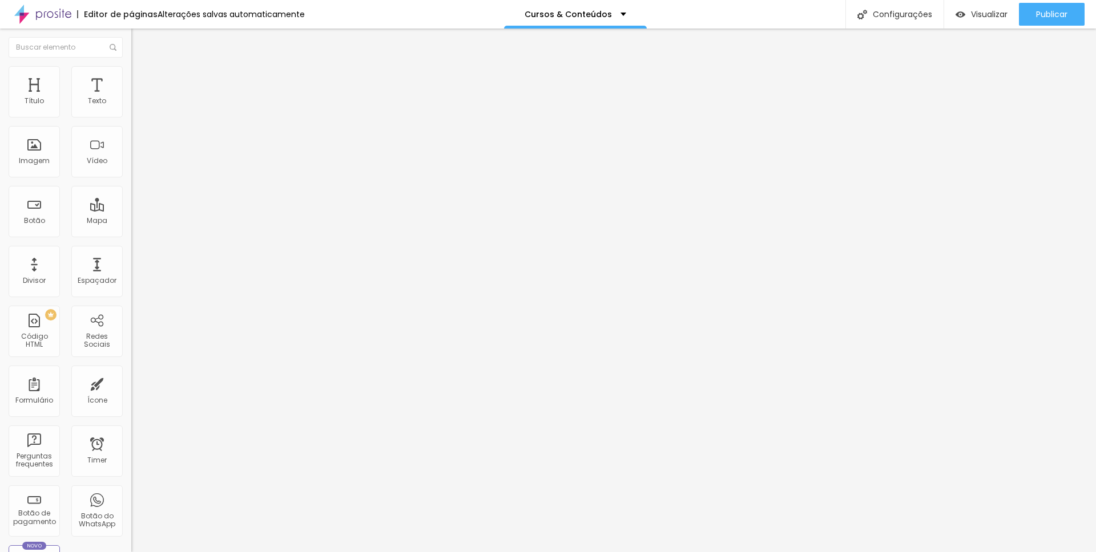
click at [142, 78] on span "Estilo" at bounding box center [151, 74] width 18 height 10
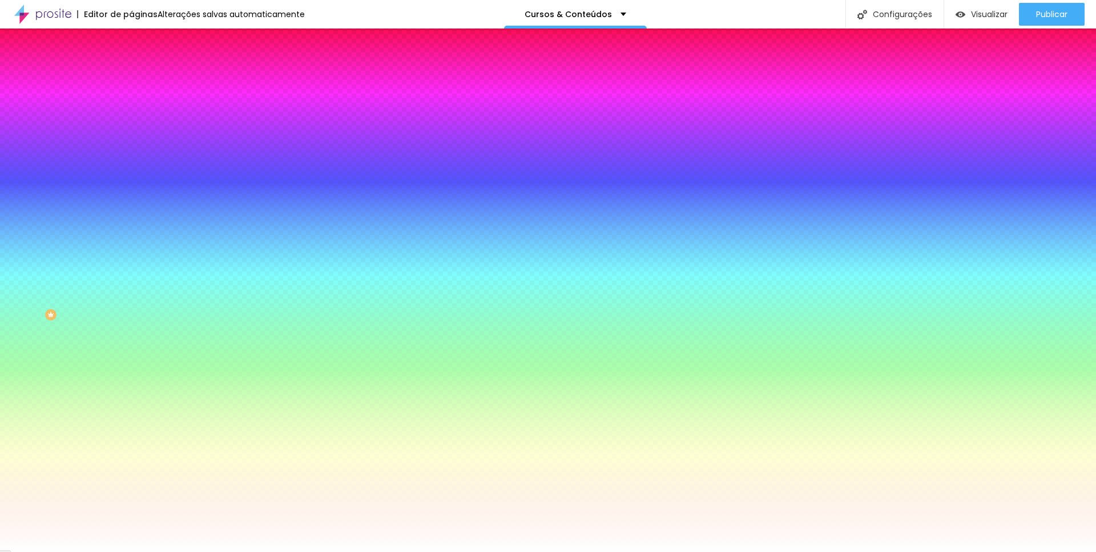
click at [131, 78] on li "Avançado" at bounding box center [196, 83] width 131 height 11
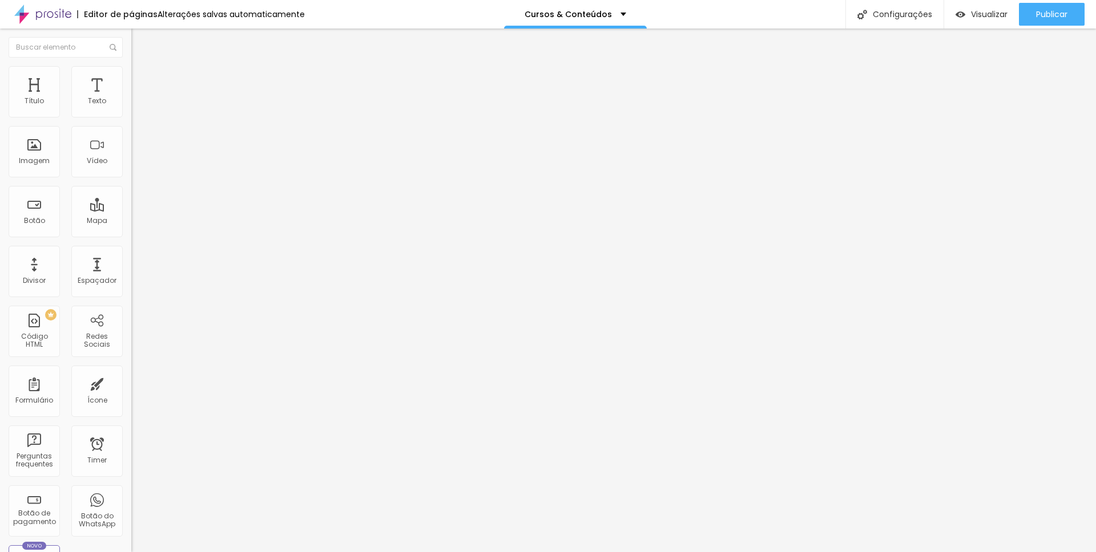
click at [142, 67] on span "Conteúdo" at bounding box center [159, 63] width 35 height 10
click at [131, 107] on input "SAIBA MAIS" at bounding box center [199, 101] width 137 height 11
click at [1068, 13] on button "Publicar" at bounding box center [1052, 14] width 66 height 23
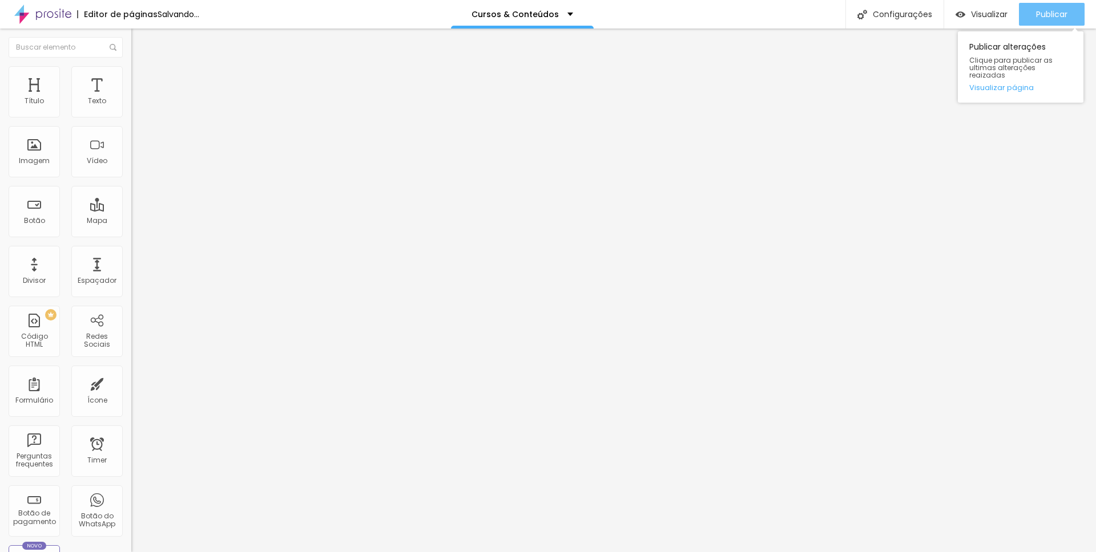
click at [1058, 13] on span "Publicar" at bounding box center [1051, 14] width 31 height 9
